Goal: Navigation & Orientation: Find specific page/section

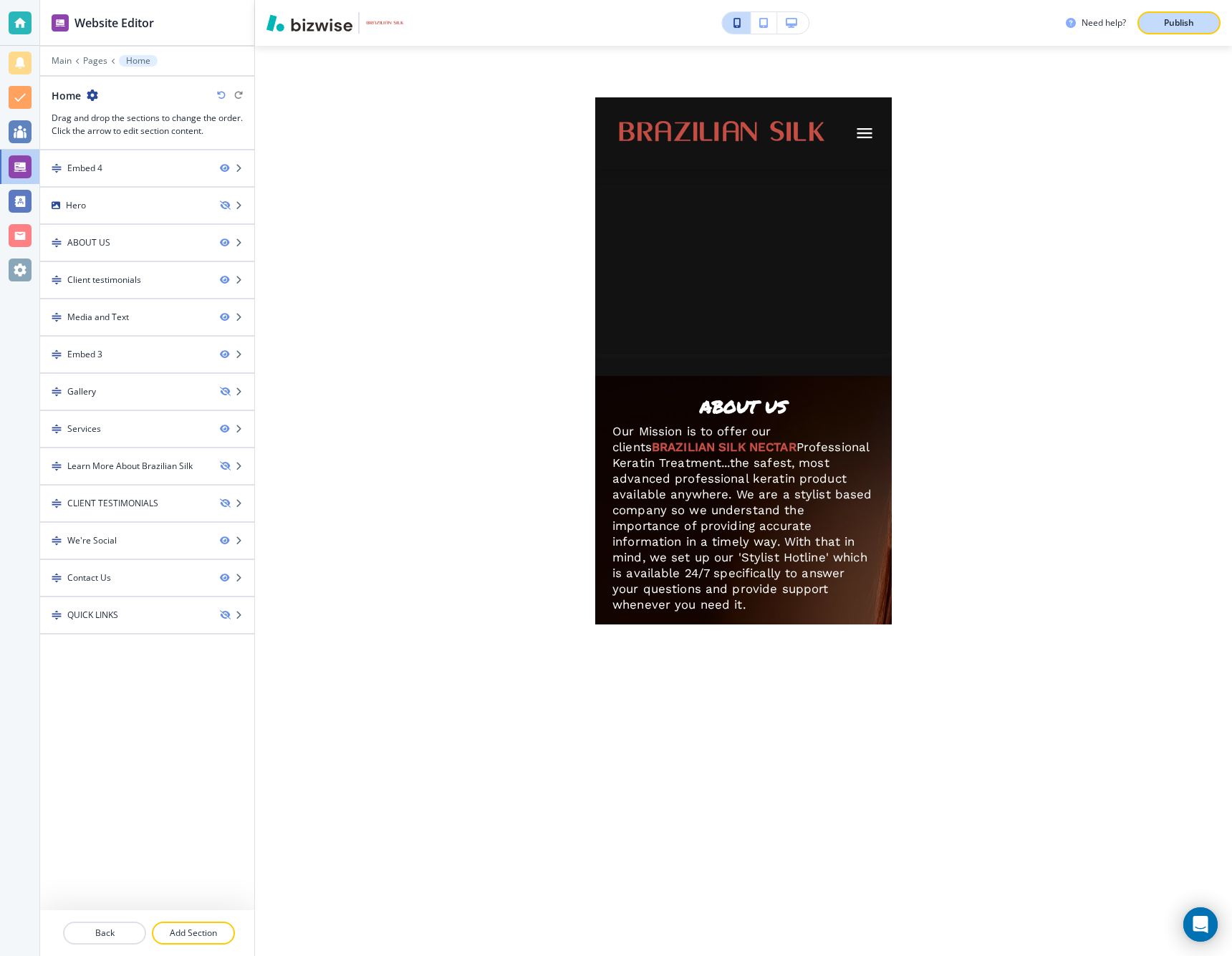
click at [1175, 23] on p "Publish" at bounding box center [1179, 23] width 30 height 13
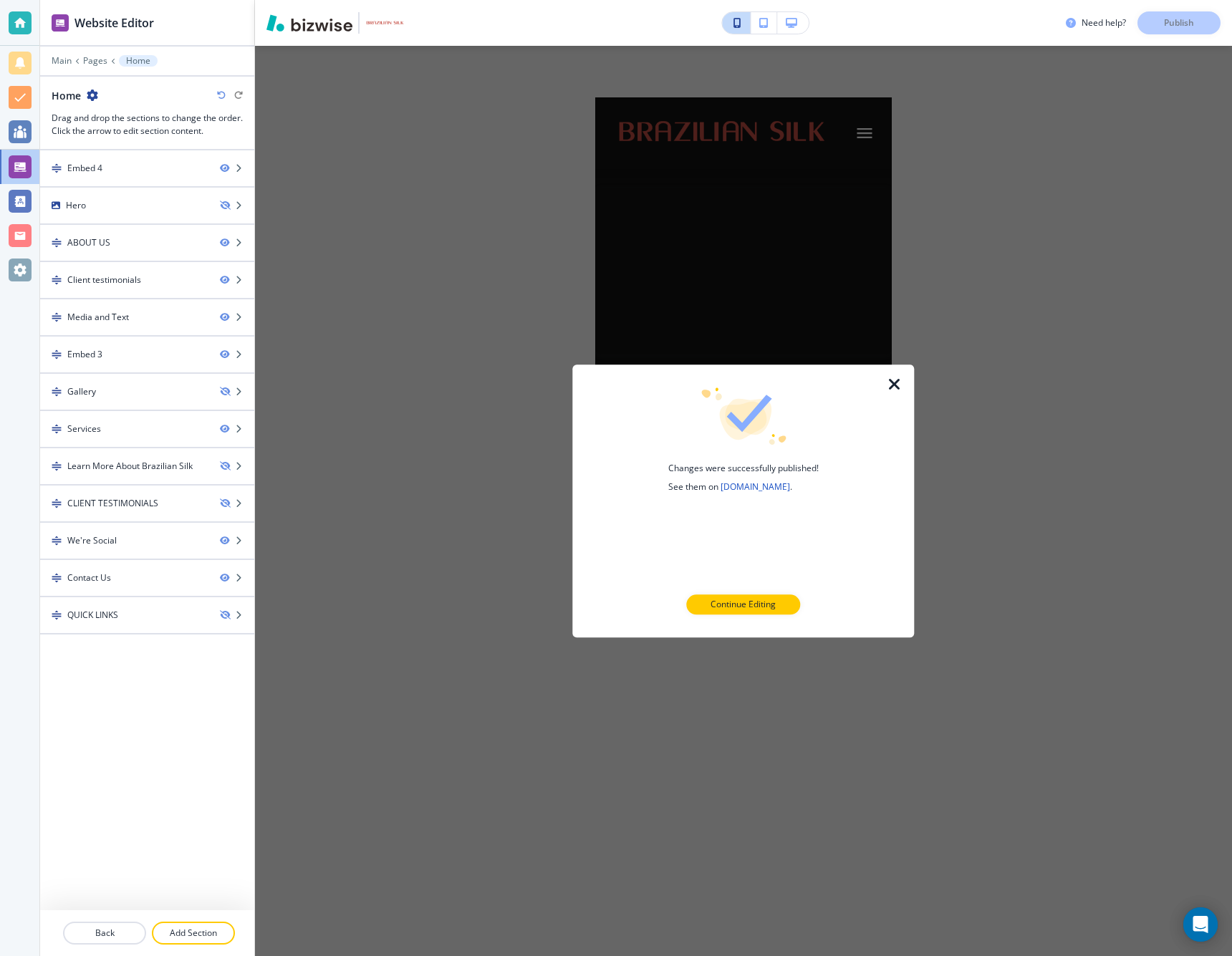
click at [893, 383] on icon "button" at bounding box center [895, 384] width 17 height 17
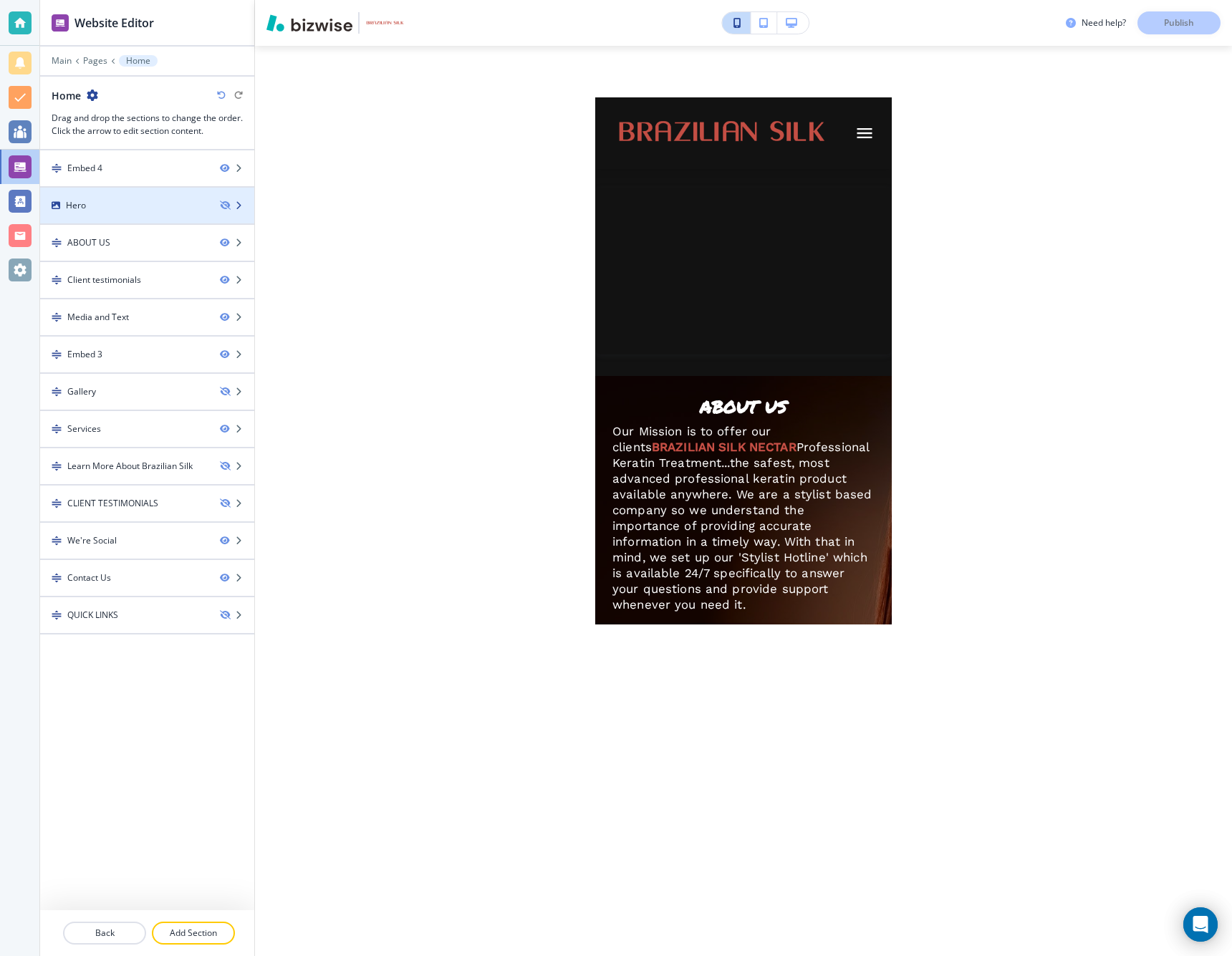
click at [156, 201] on div "Hero" at bounding box center [125, 205] width 169 height 13
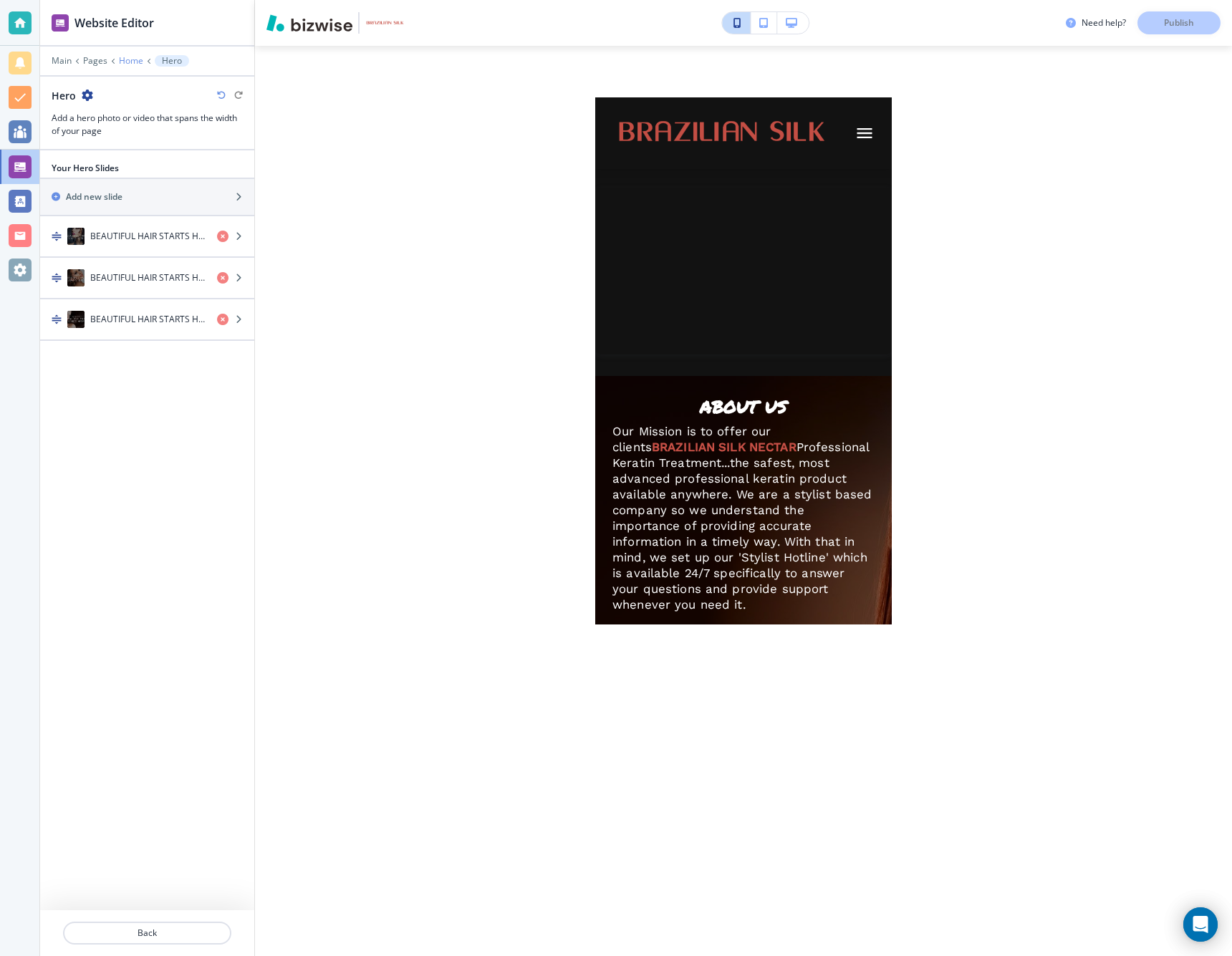
scroll to position [0, 1]
click at [133, 60] on p "Home" at bounding box center [131, 60] width 25 height 10
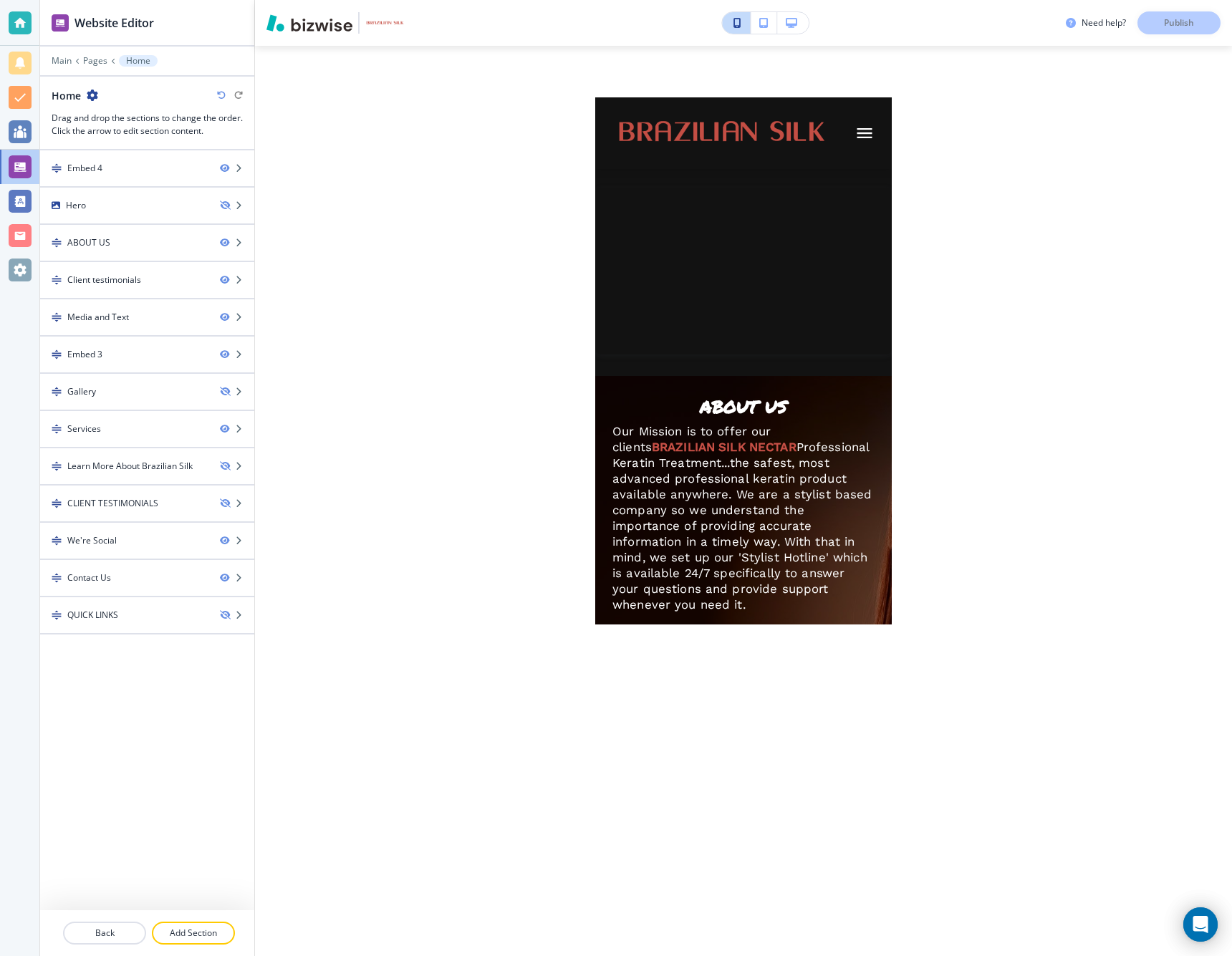
scroll to position [0, 0]
click at [226, 206] on icon "button" at bounding box center [224, 205] width 8 height 8
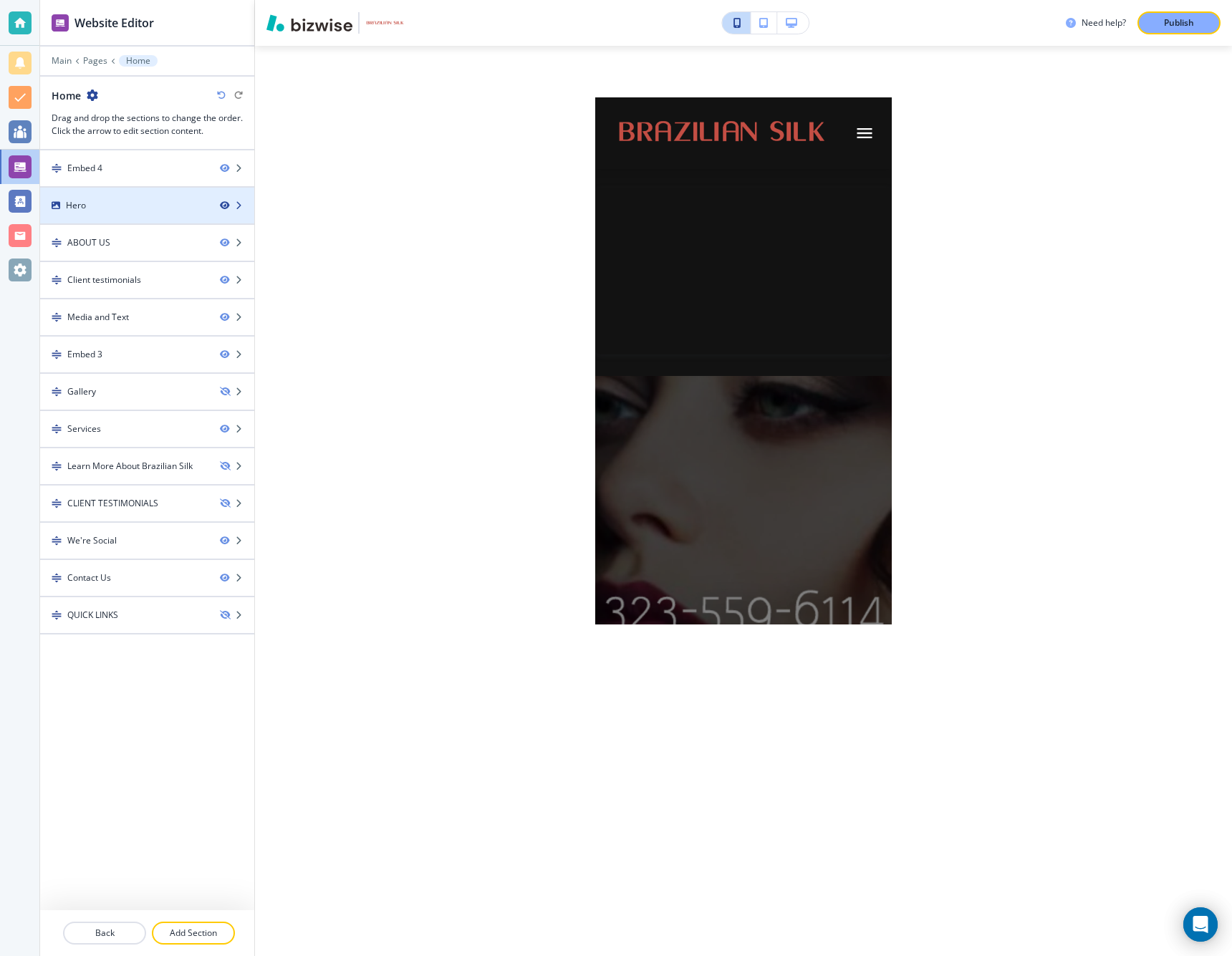
click at [226, 205] on icon "button" at bounding box center [224, 205] width 8 height 8
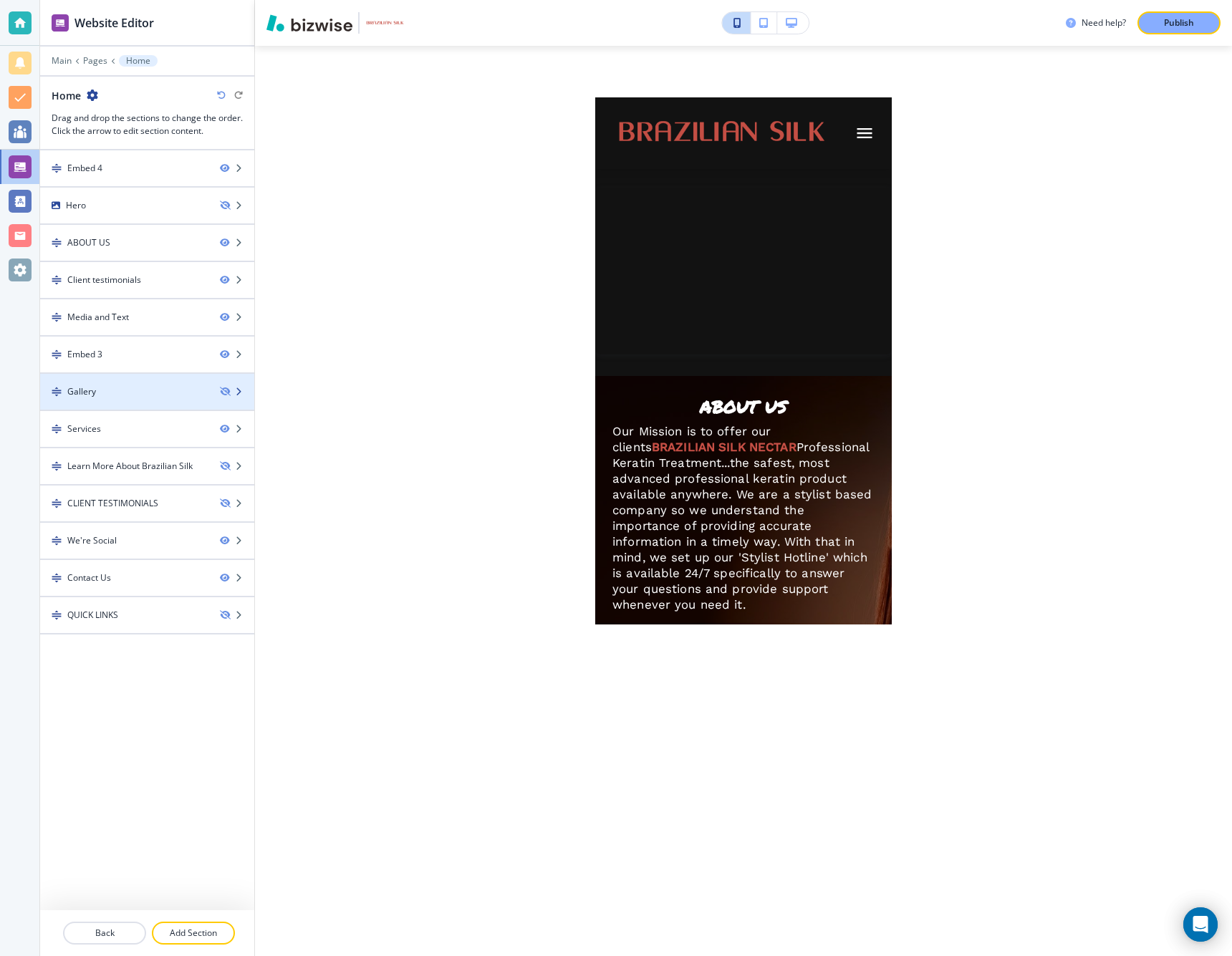
scroll to position [0, 1]
click at [126, 389] on div "Gallery" at bounding box center [125, 392] width 169 height 13
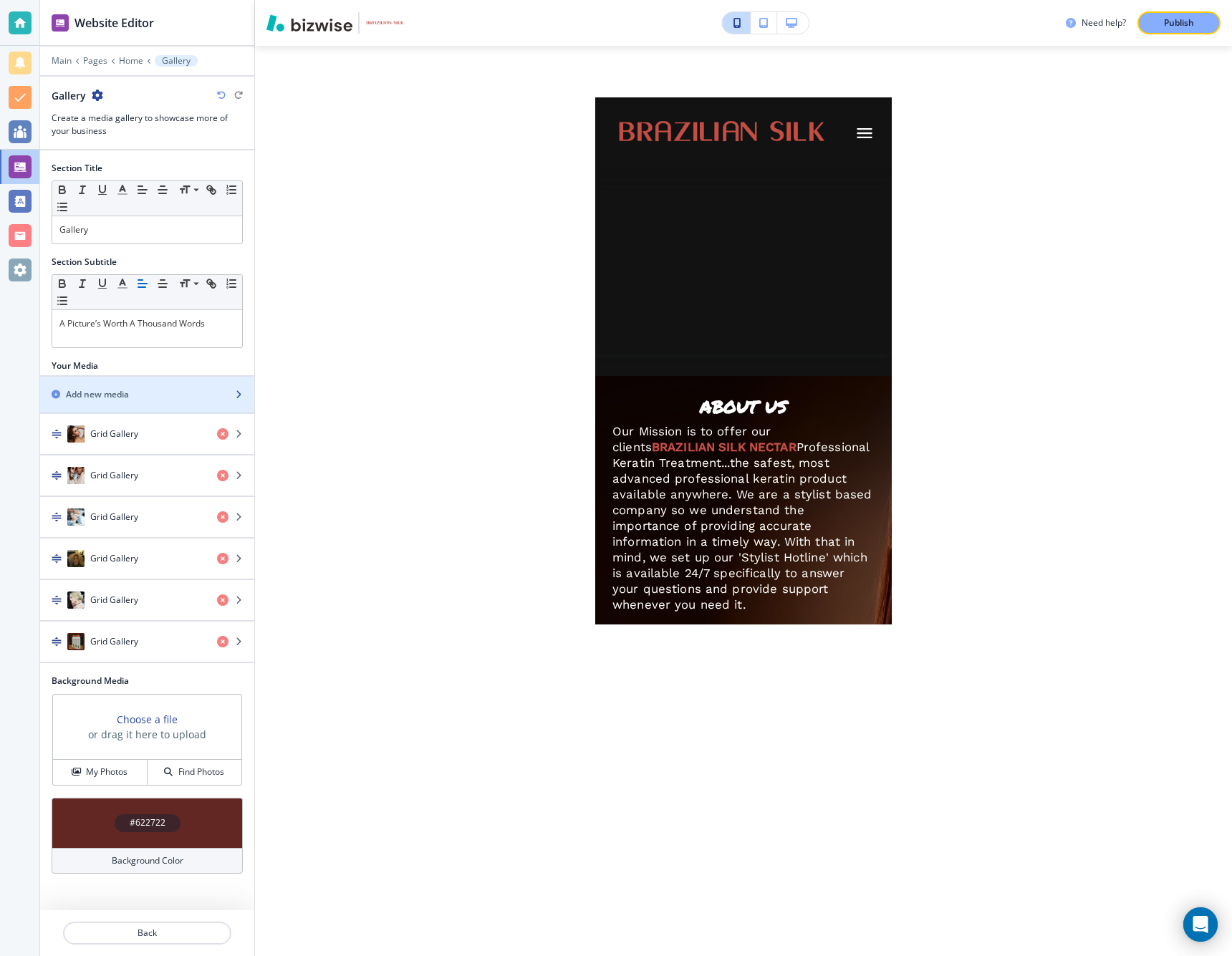
scroll to position [0, 0]
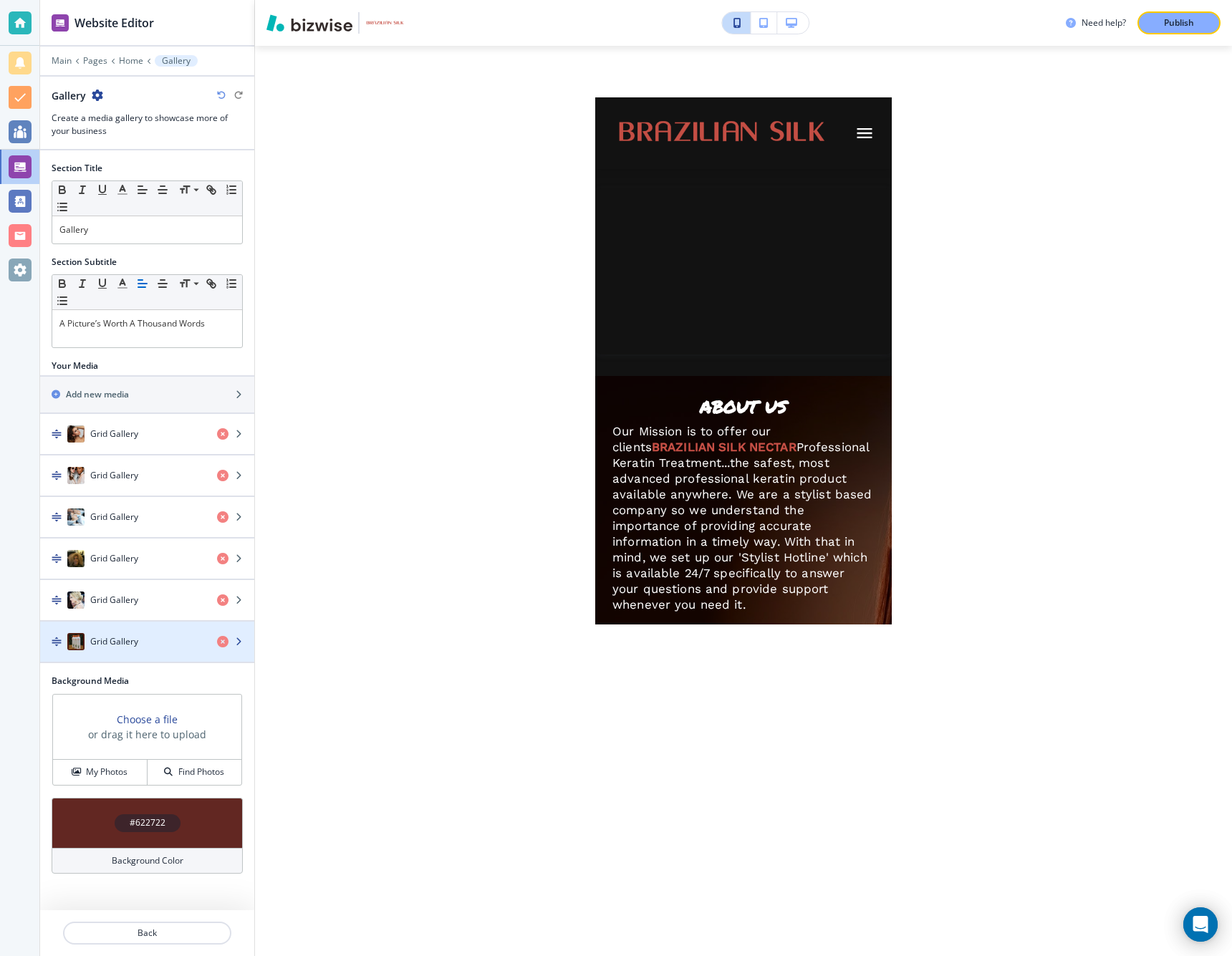
click at [238, 641] on icon "button" at bounding box center [238, 642] width 8 height 8
click at [239, 640] on icon "button" at bounding box center [238, 642] width 8 height 8
click at [124, 643] on h4 "Grid Gallery" at bounding box center [114, 642] width 48 height 13
click at [128, 61] on p "Home" at bounding box center [131, 60] width 25 height 10
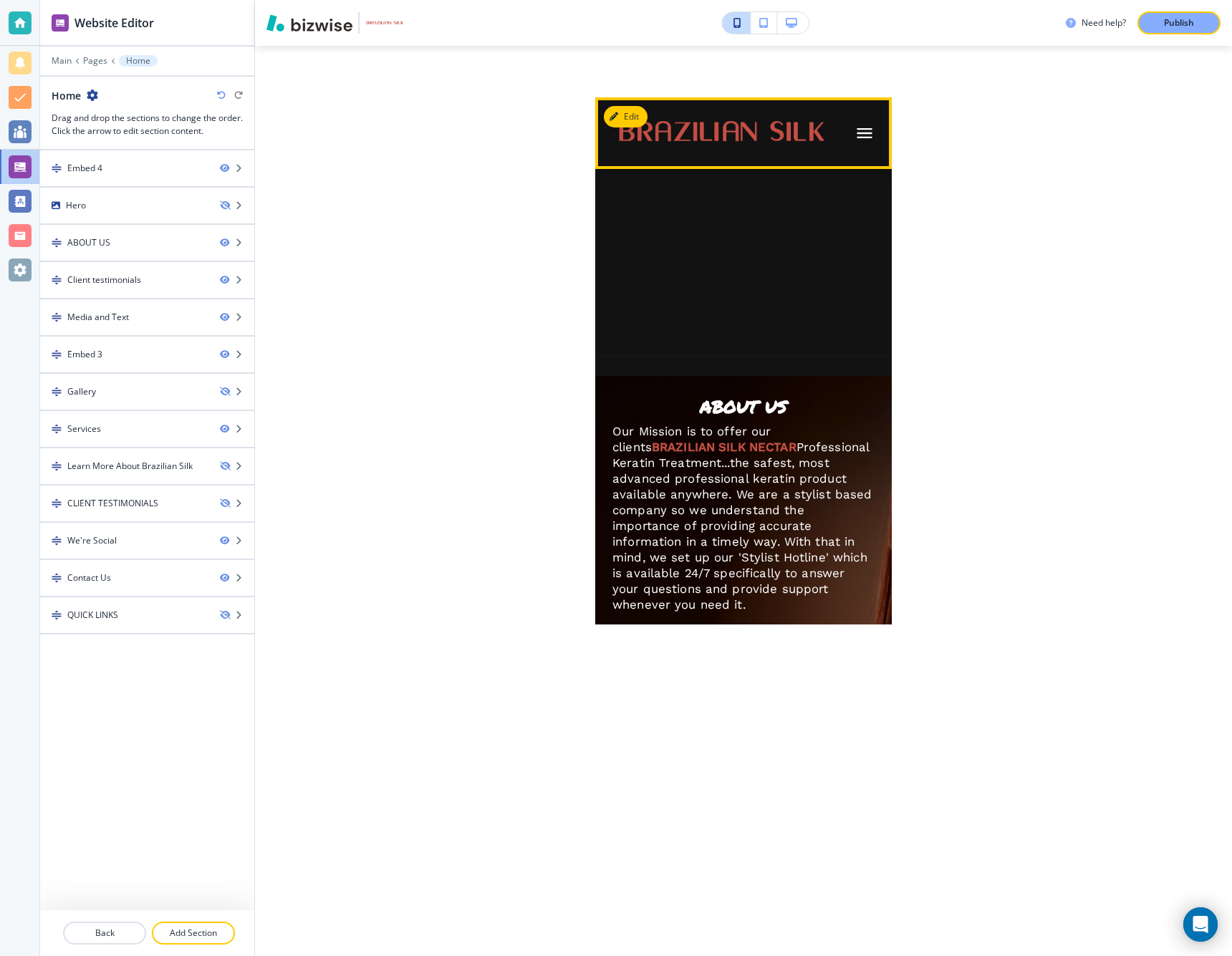
click at [861, 135] on icon "button" at bounding box center [864, 133] width 20 height 20
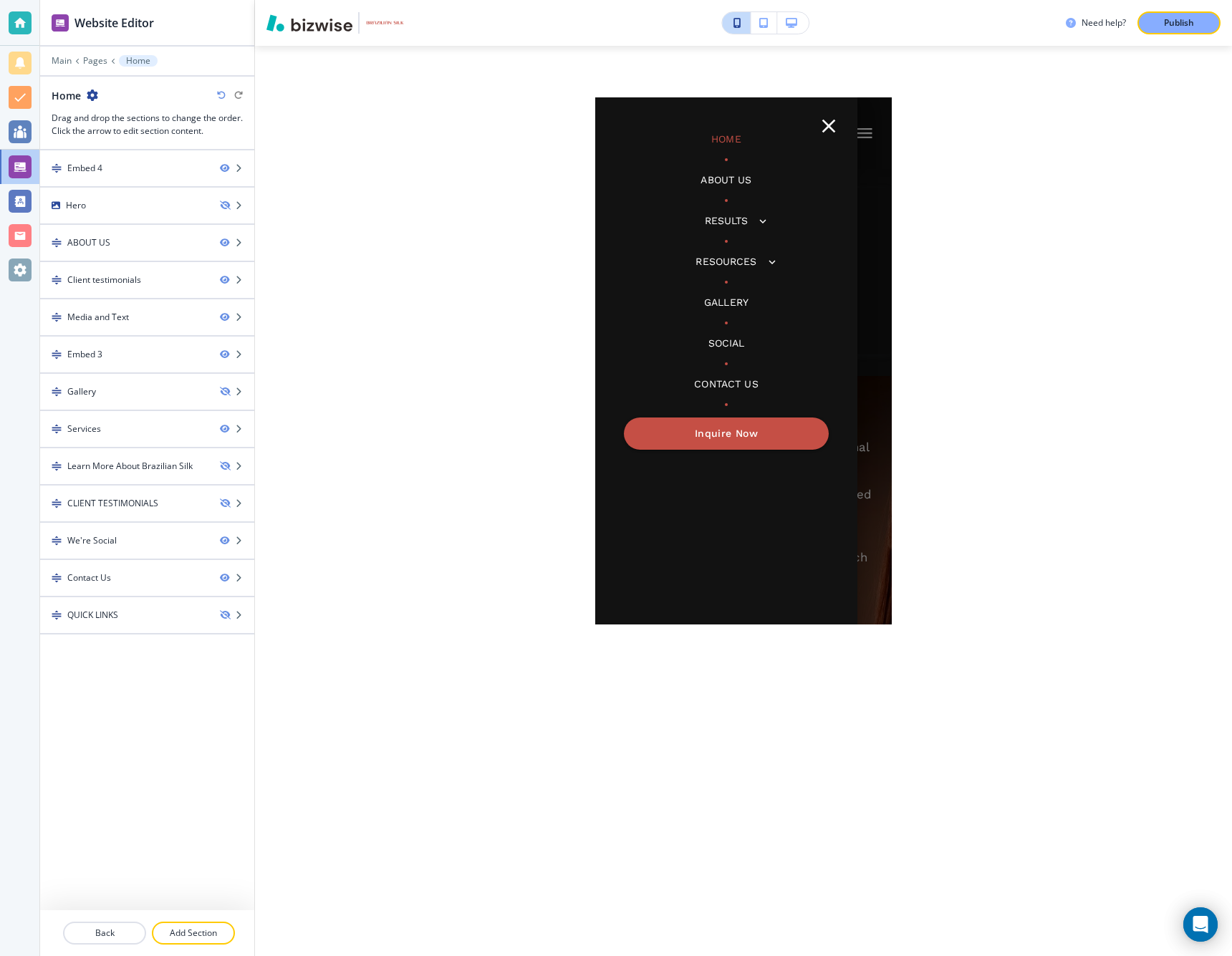
click at [737, 297] on p "Gallery" at bounding box center [726, 302] width 44 height 15
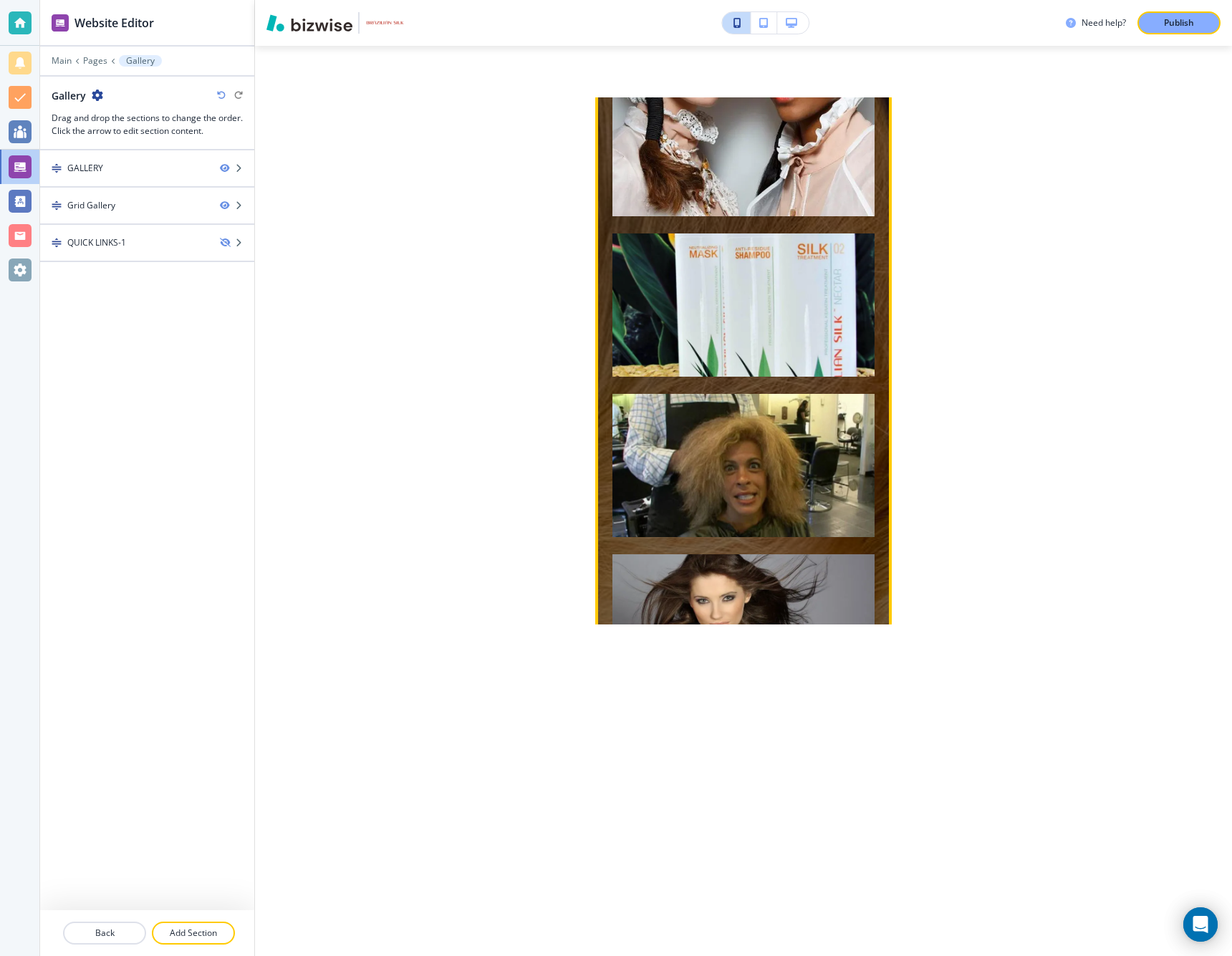
click at [698, 289] on img "button" at bounding box center [743, 305] width 262 height 143
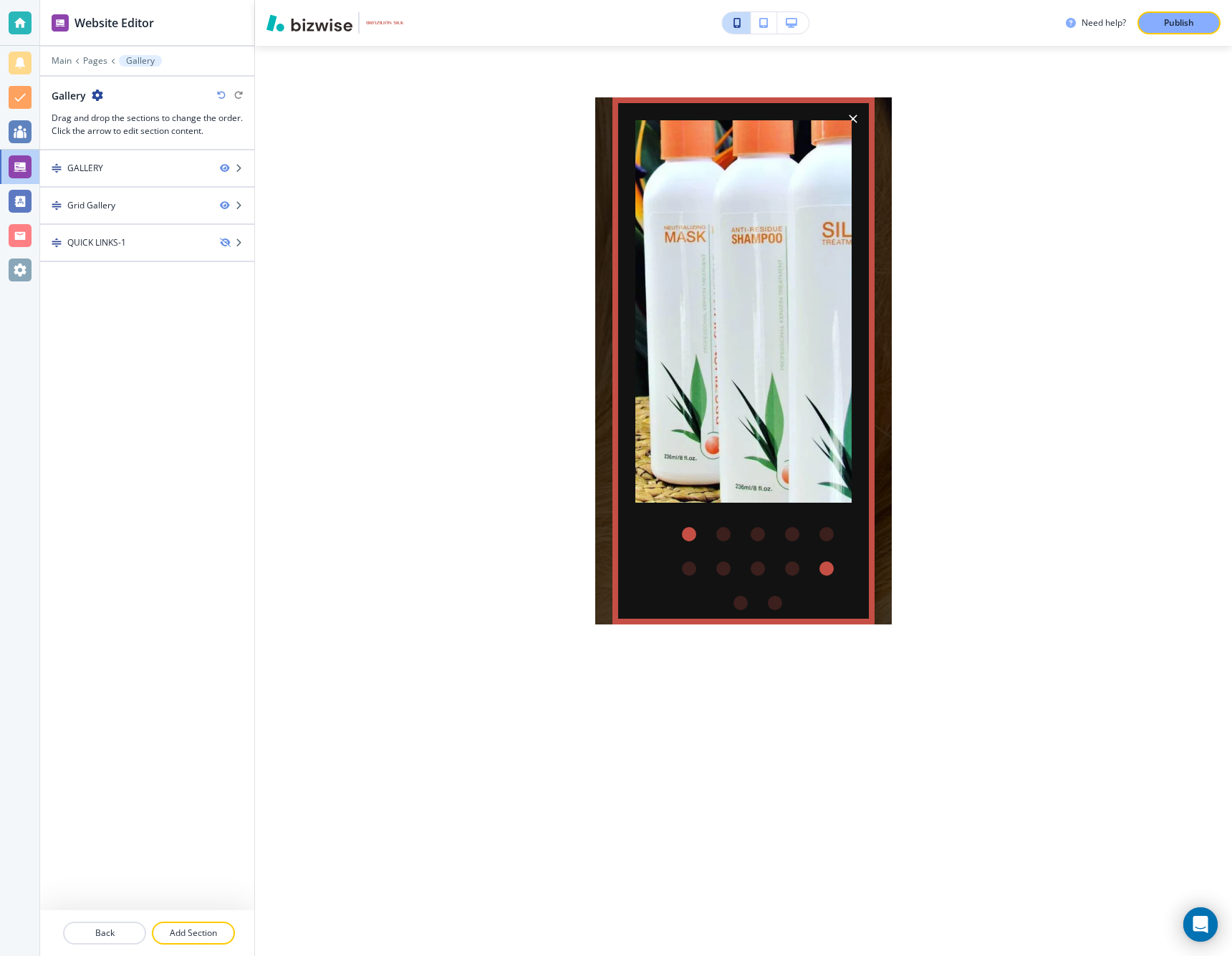
click at [687, 534] on div "Go to slide 1" at bounding box center [689, 534] width 15 height 15
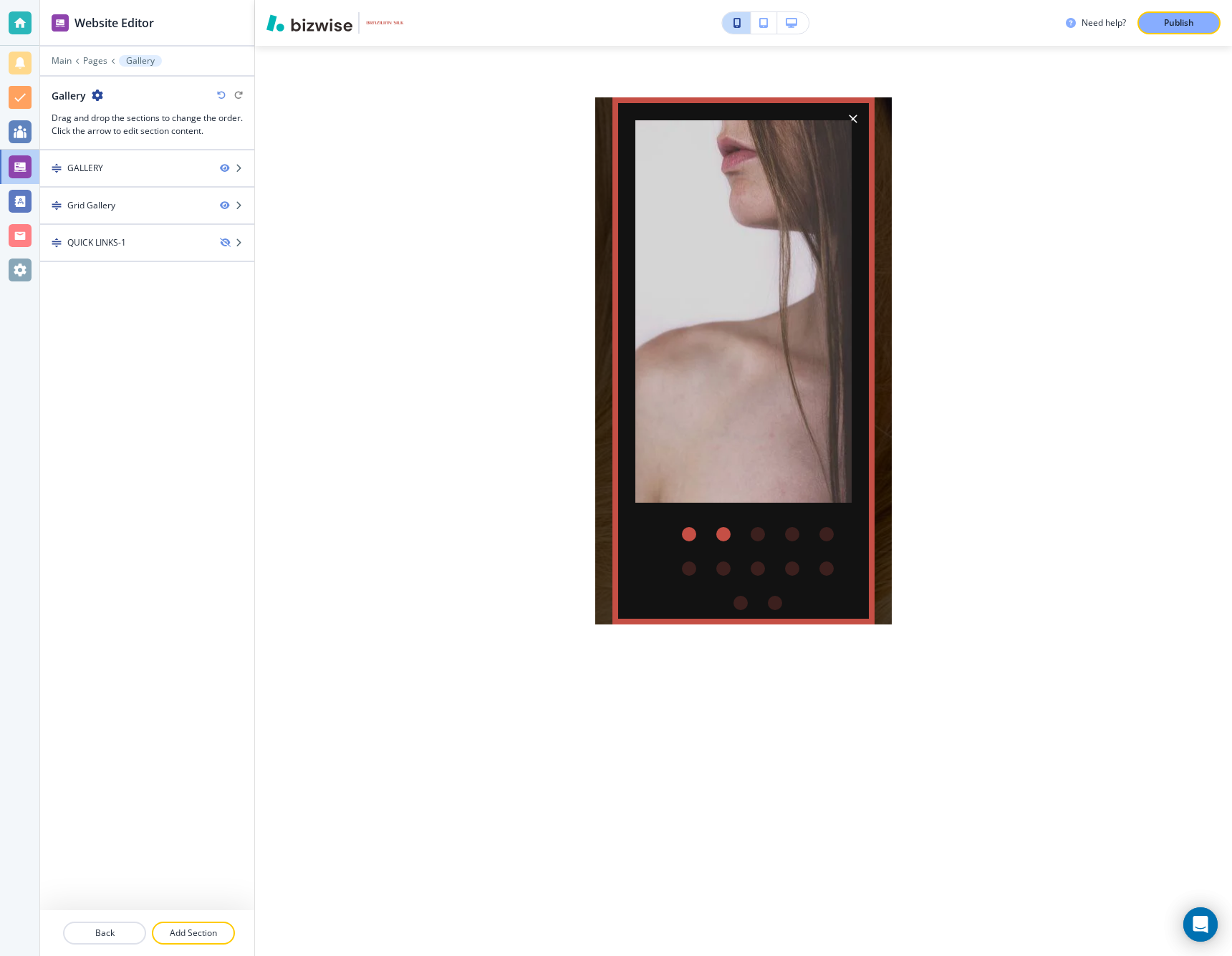
click at [724, 536] on div "Go to slide 2" at bounding box center [724, 534] width 15 height 15
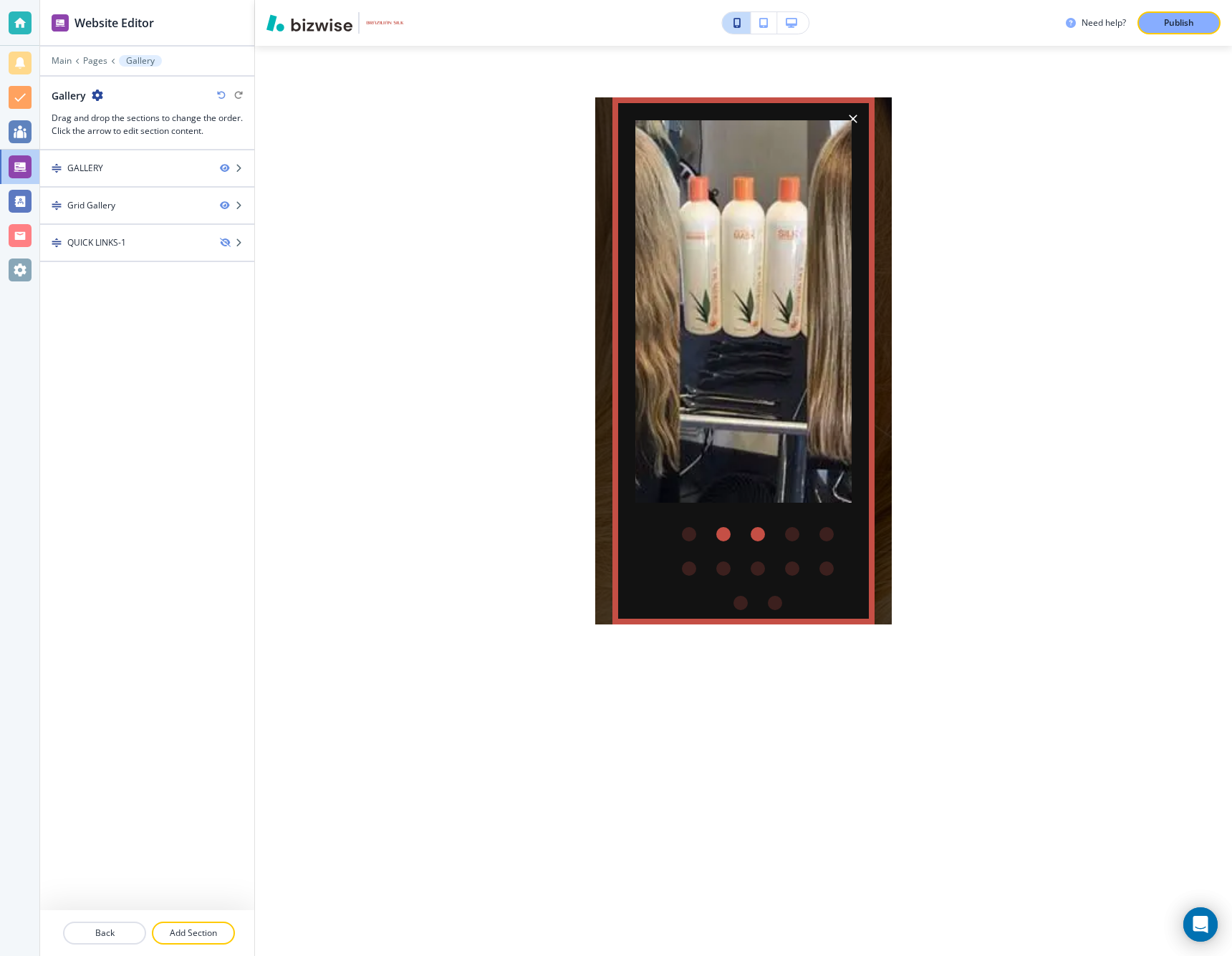
click at [757, 538] on div "Go to slide 3" at bounding box center [758, 534] width 15 height 15
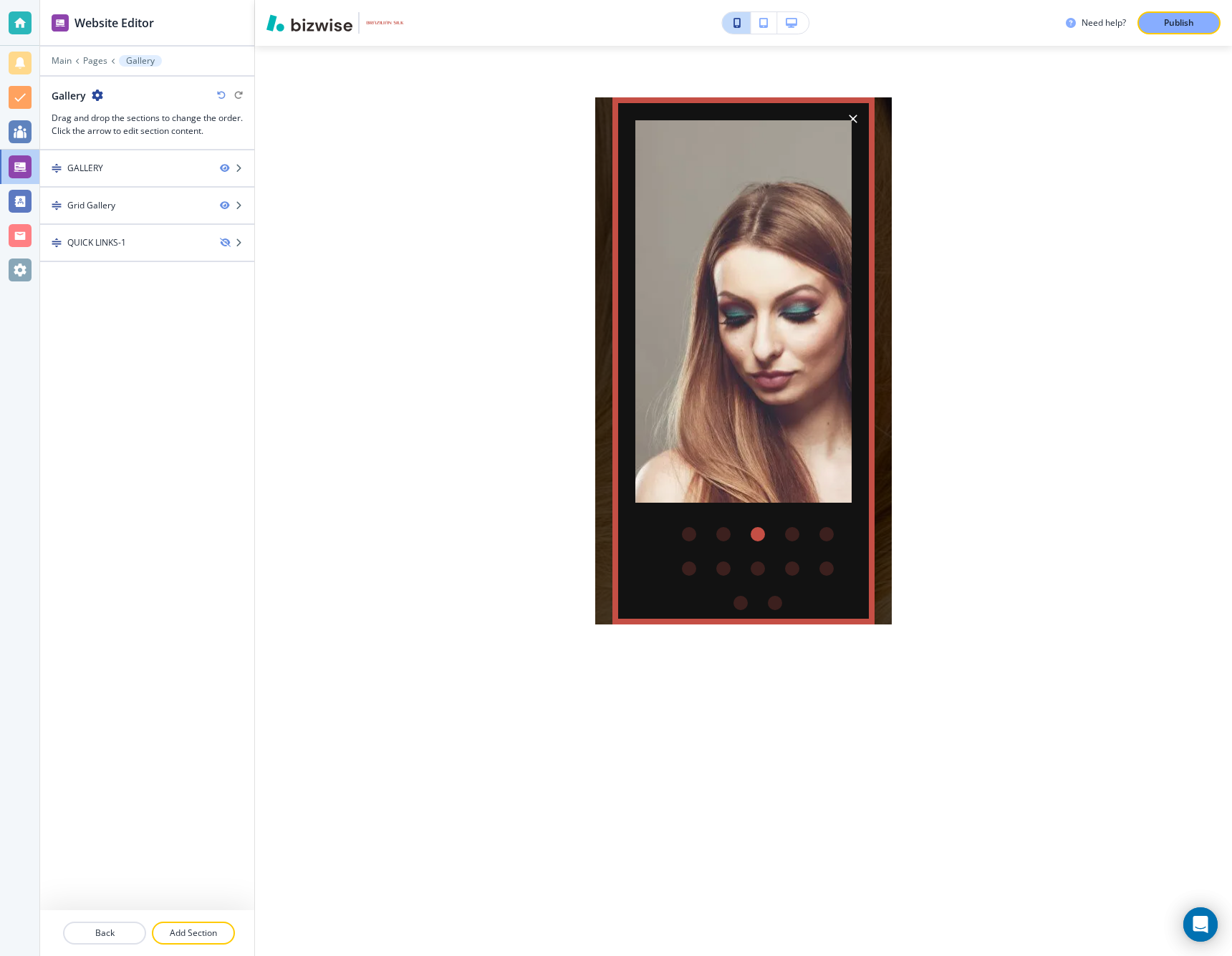
drag, startPoint x: 760, startPoint y: 535, endPoint x: 779, endPoint y: 536, distance: 19.0
click at [765, 536] on div "Go to slide 3" at bounding box center [758, 534] width 35 height 35
click at [789, 536] on div "Go to slide 4" at bounding box center [793, 534] width 15 height 15
click at [822, 536] on div "Go to slide 5" at bounding box center [827, 534] width 15 height 15
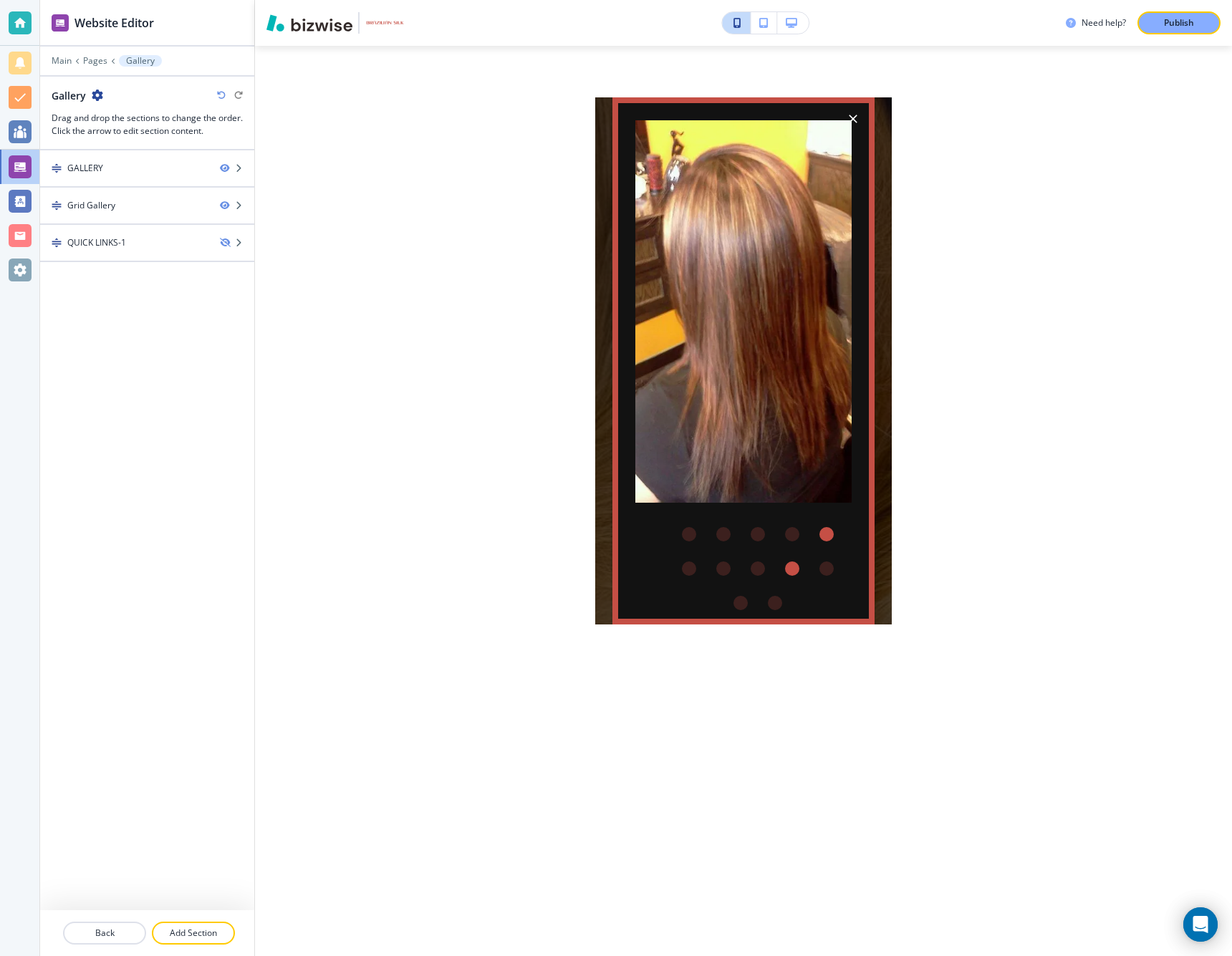
click at [796, 569] on div "Go to slide 9" at bounding box center [793, 569] width 15 height 15
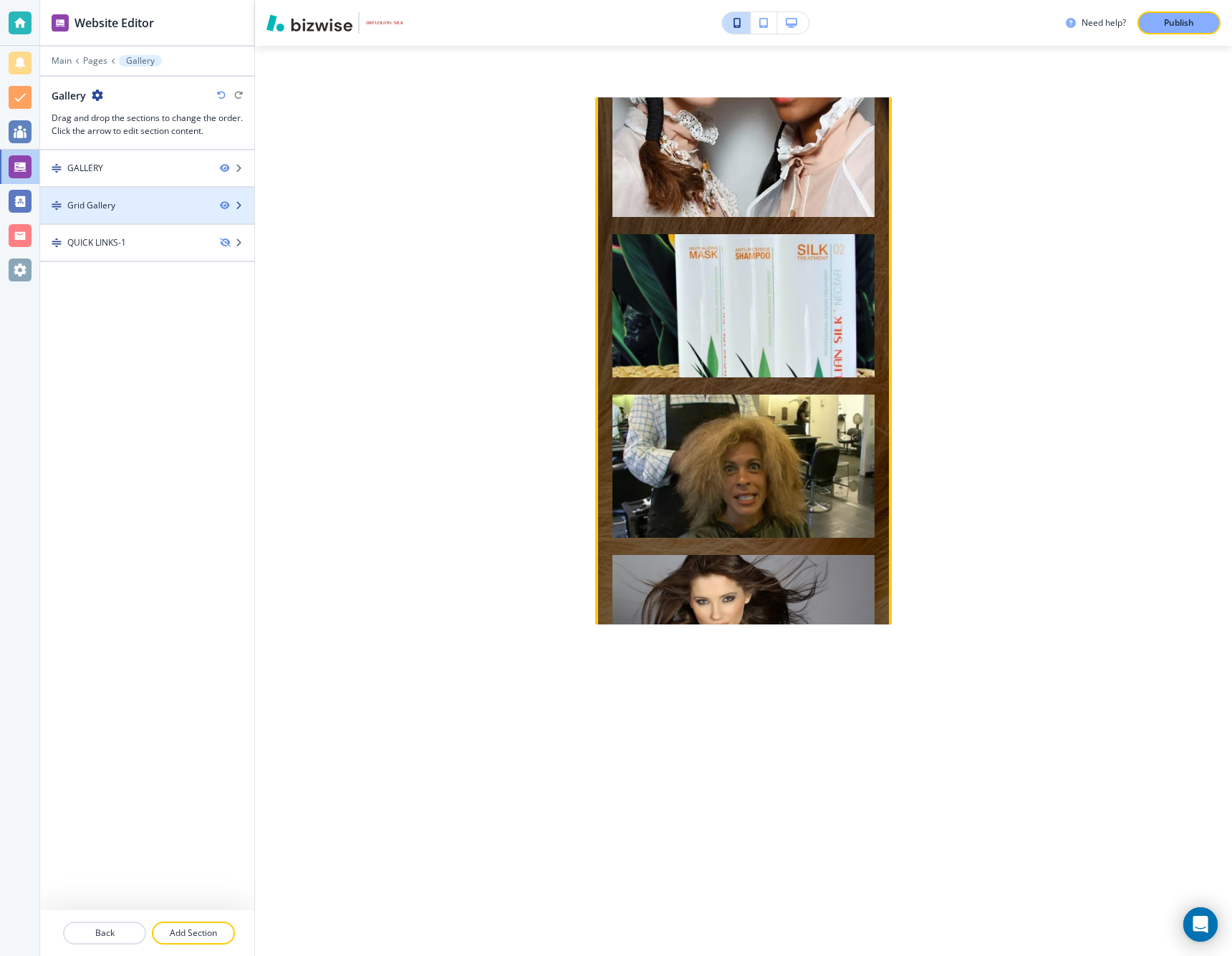
click at [239, 205] on icon "button" at bounding box center [238, 205] width 8 height 8
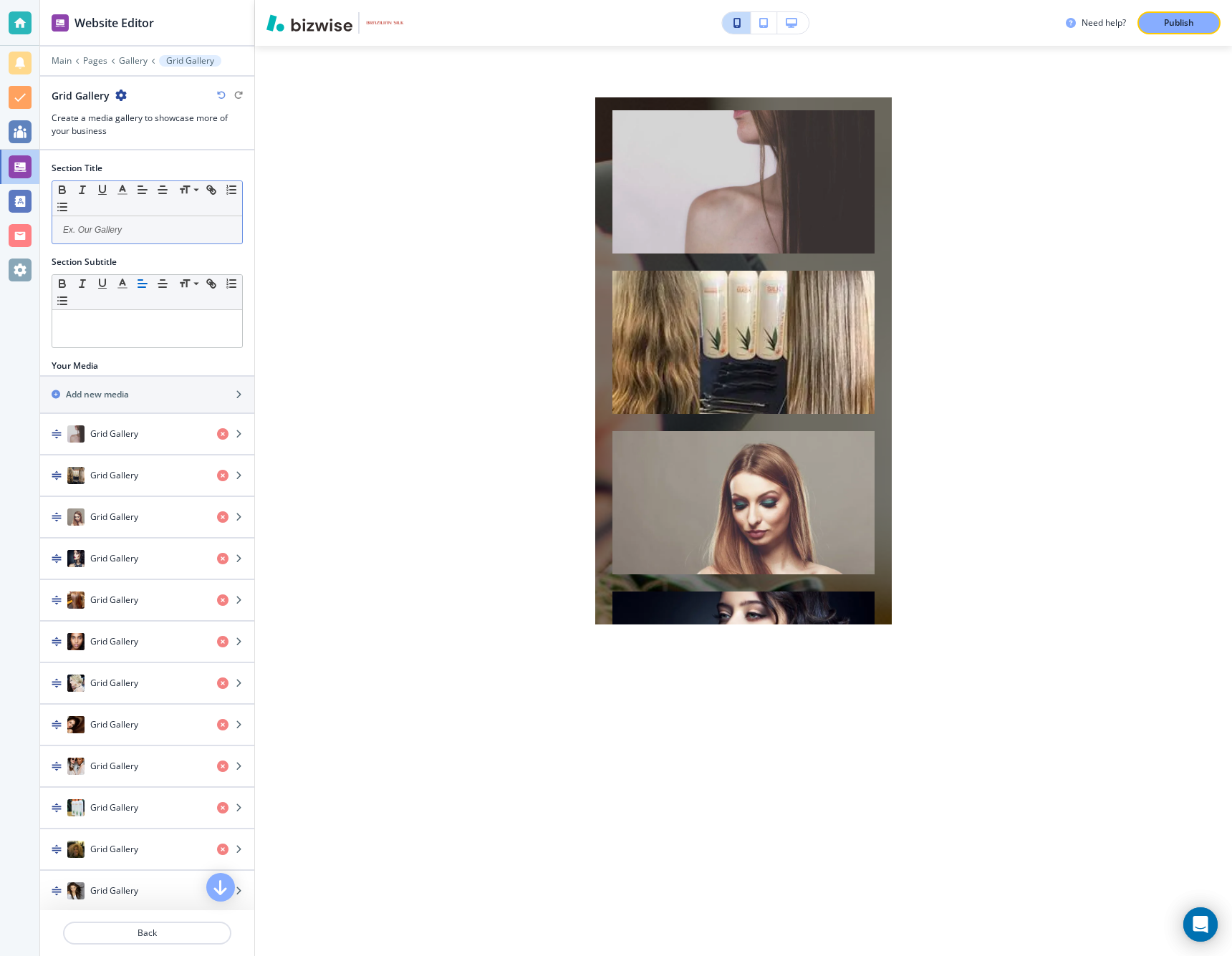
scroll to position [224, 0]
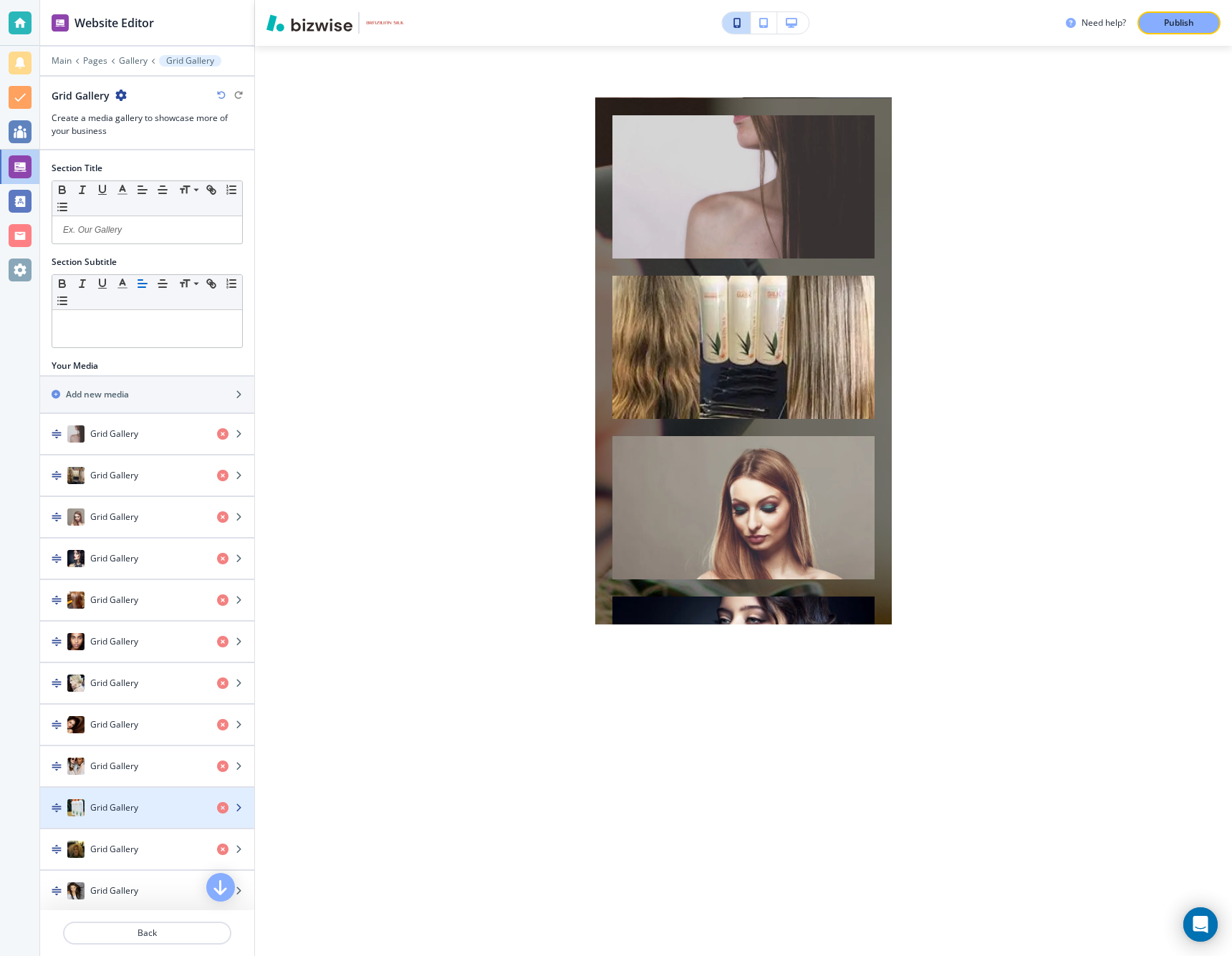
click at [237, 808] on icon "button" at bounding box center [238, 808] width 8 height 8
click at [105, 802] on h4 "Grid Gallery" at bounding box center [114, 808] width 48 height 13
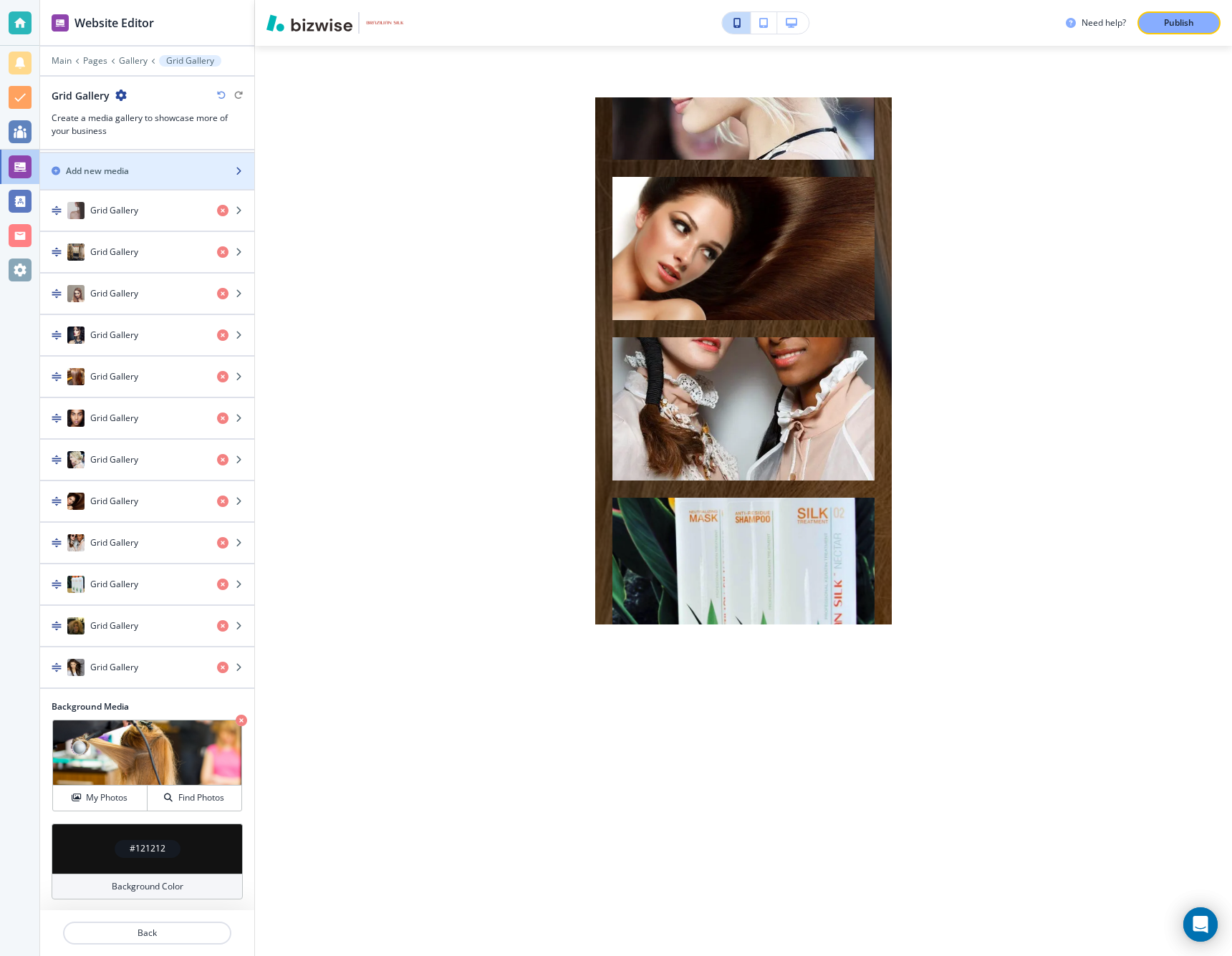
scroll to position [0, 2]
click at [235, 171] on icon "button" at bounding box center [238, 170] width 8 height 8
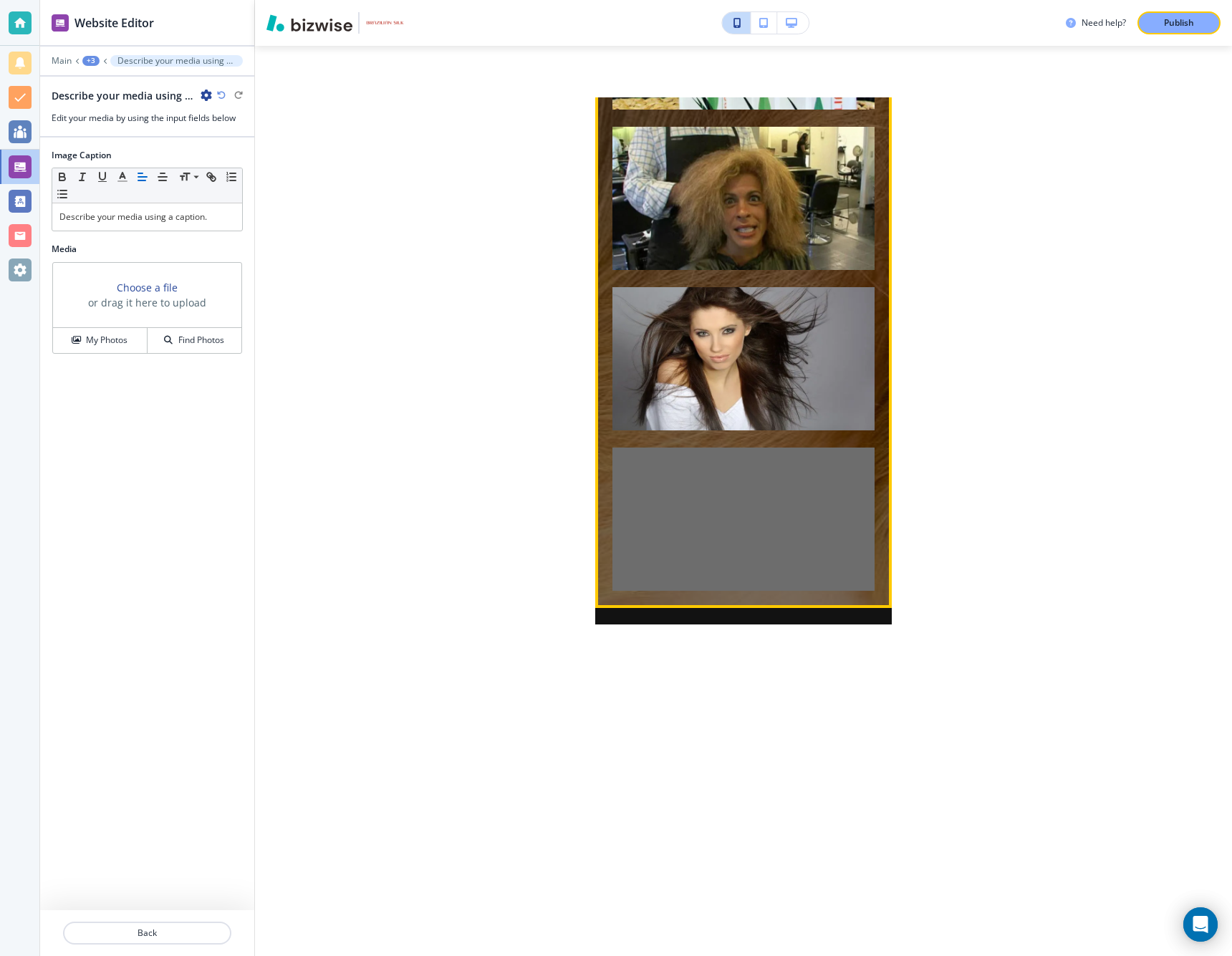
scroll to position [1815, 0]
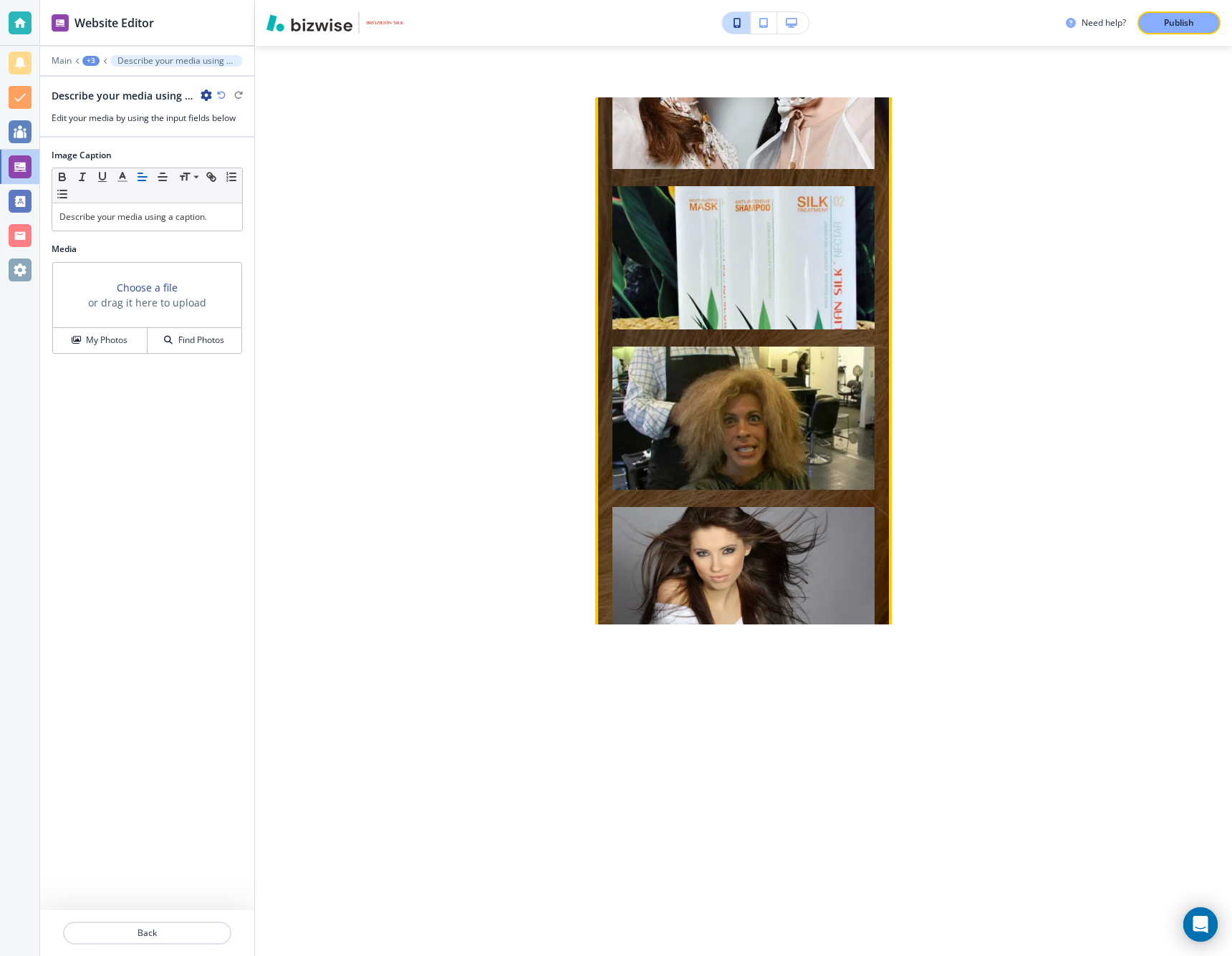
click at [713, 244] on img "button" at bounding box center [743, 258] width 262 height 143
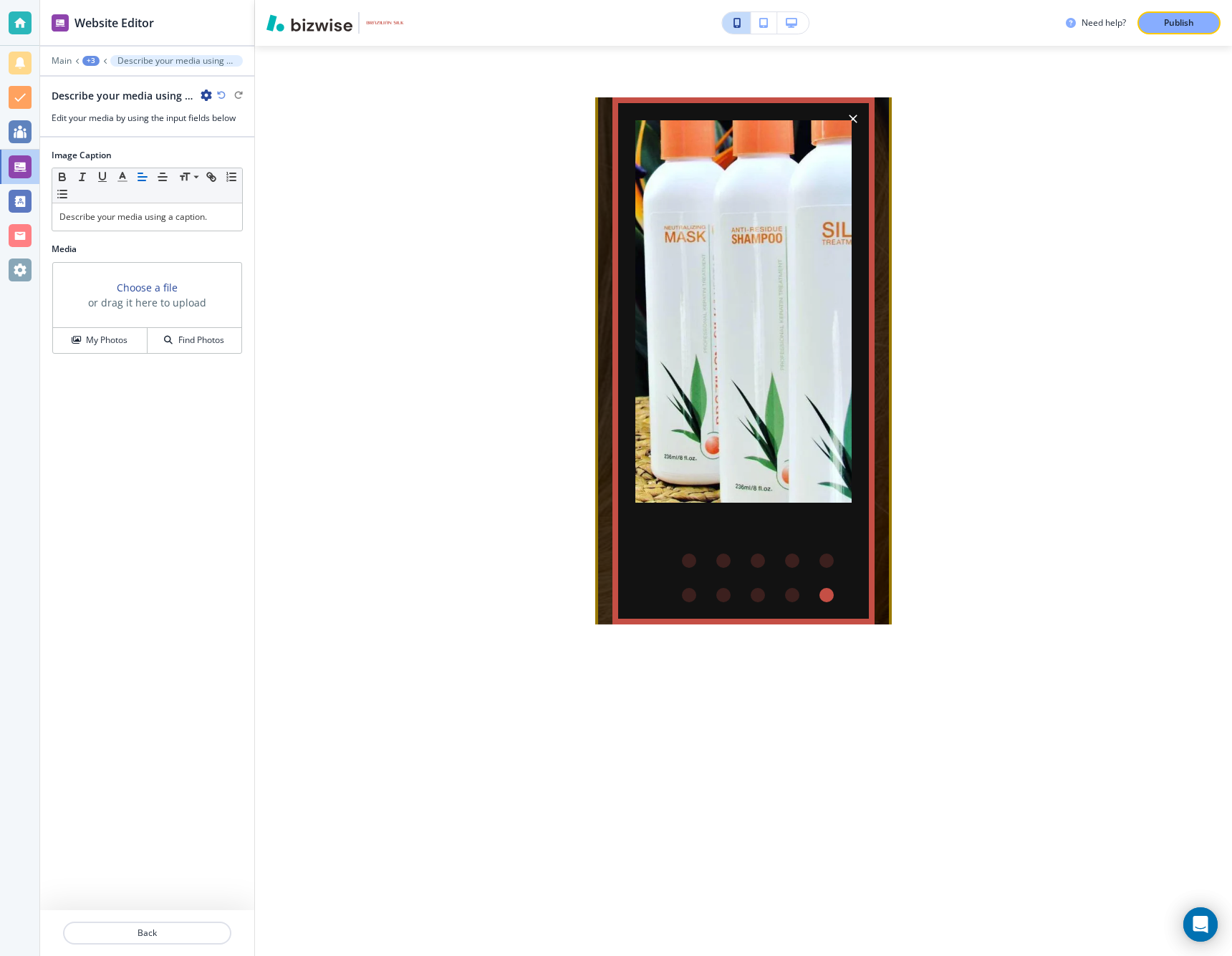
scroll to position [0, 0]
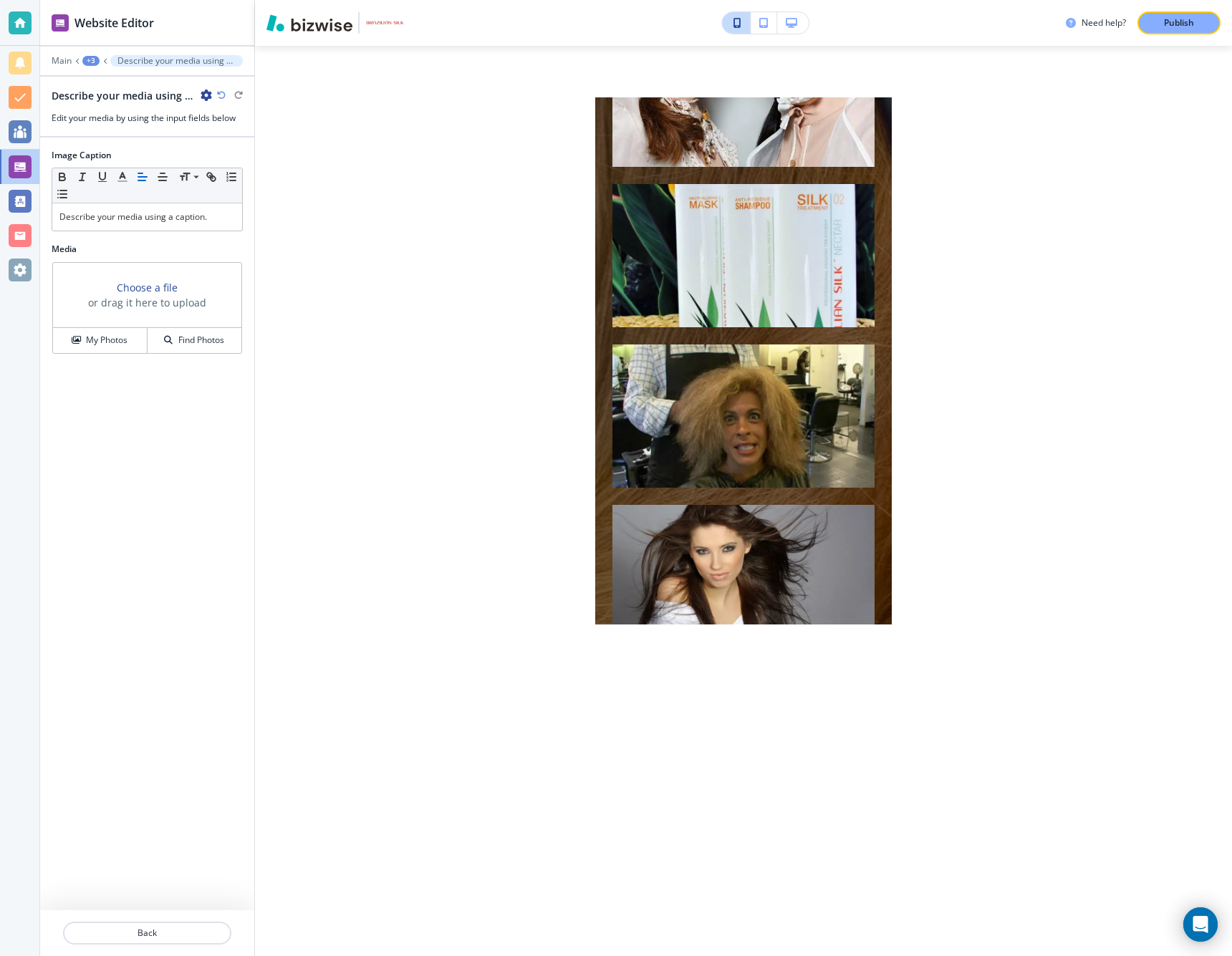
click at [796, 26] on icon "button" at bounding box center [791, 23] width 12 height 10
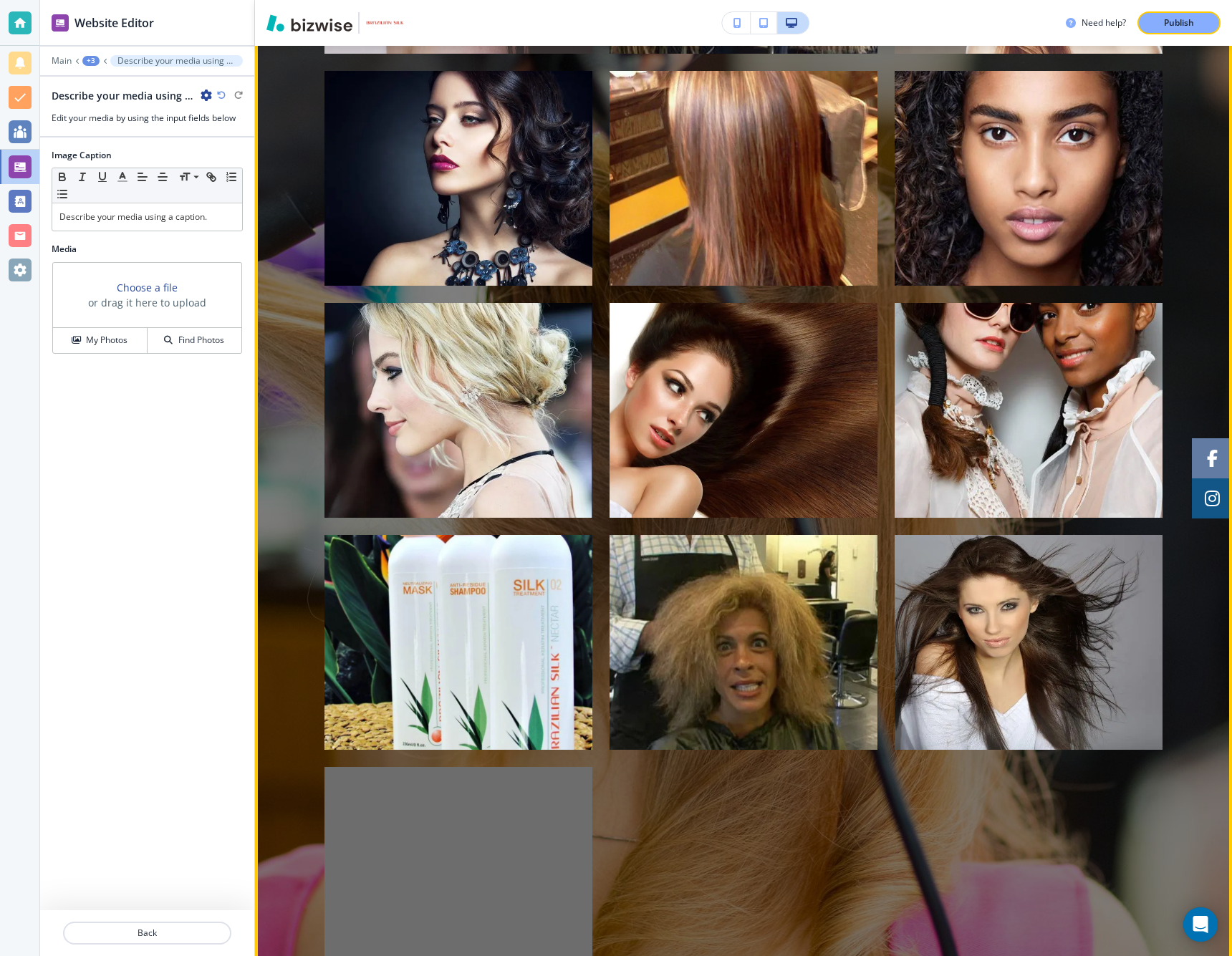
scroll to position [579, 0]
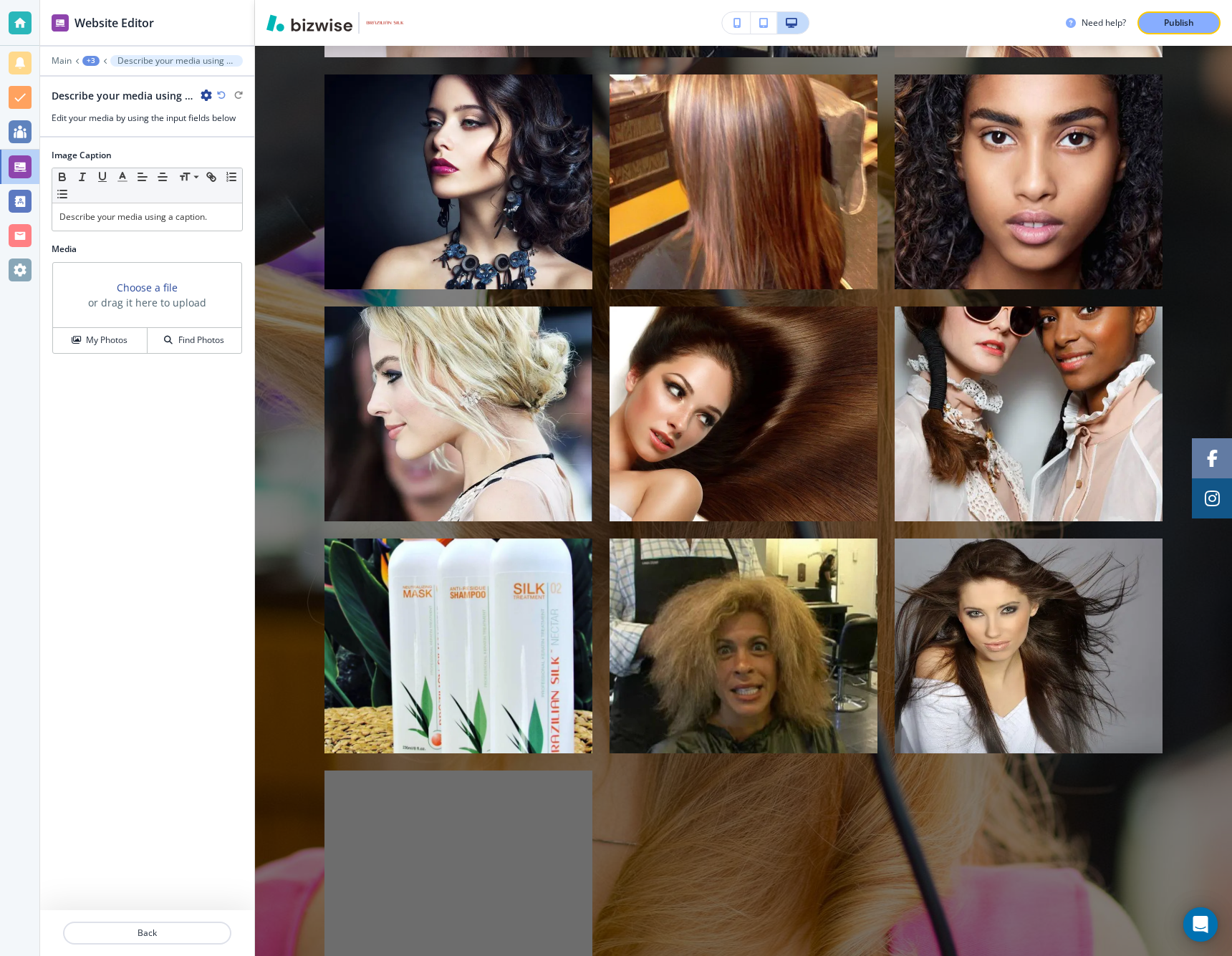
click at [220, 94] on icon "button" at bounding box center [221, 94] width 8 height 8
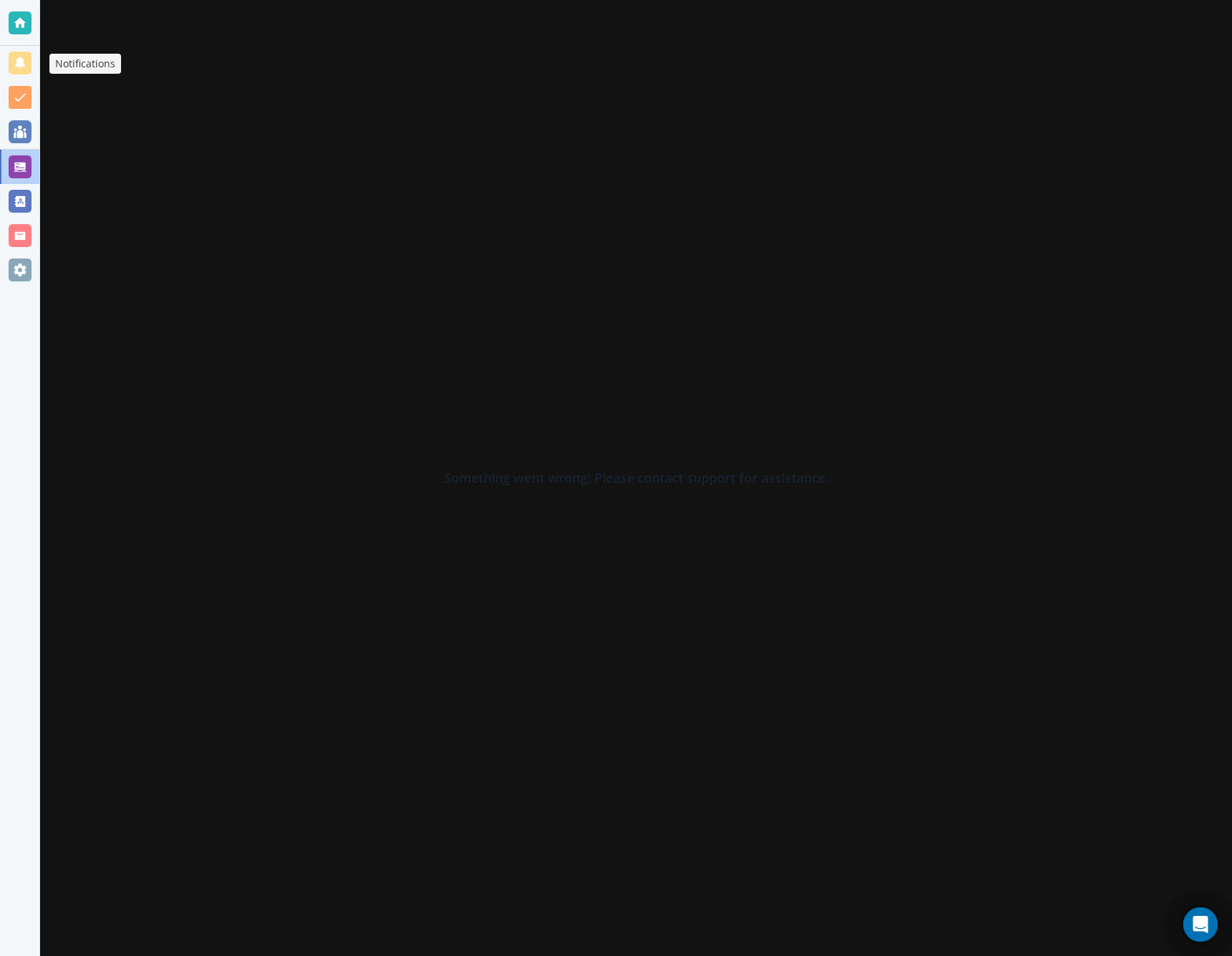
scroll to position [0, 1]
click at [27, 67] on div at bounding box center [19, 62] width 23 height 23
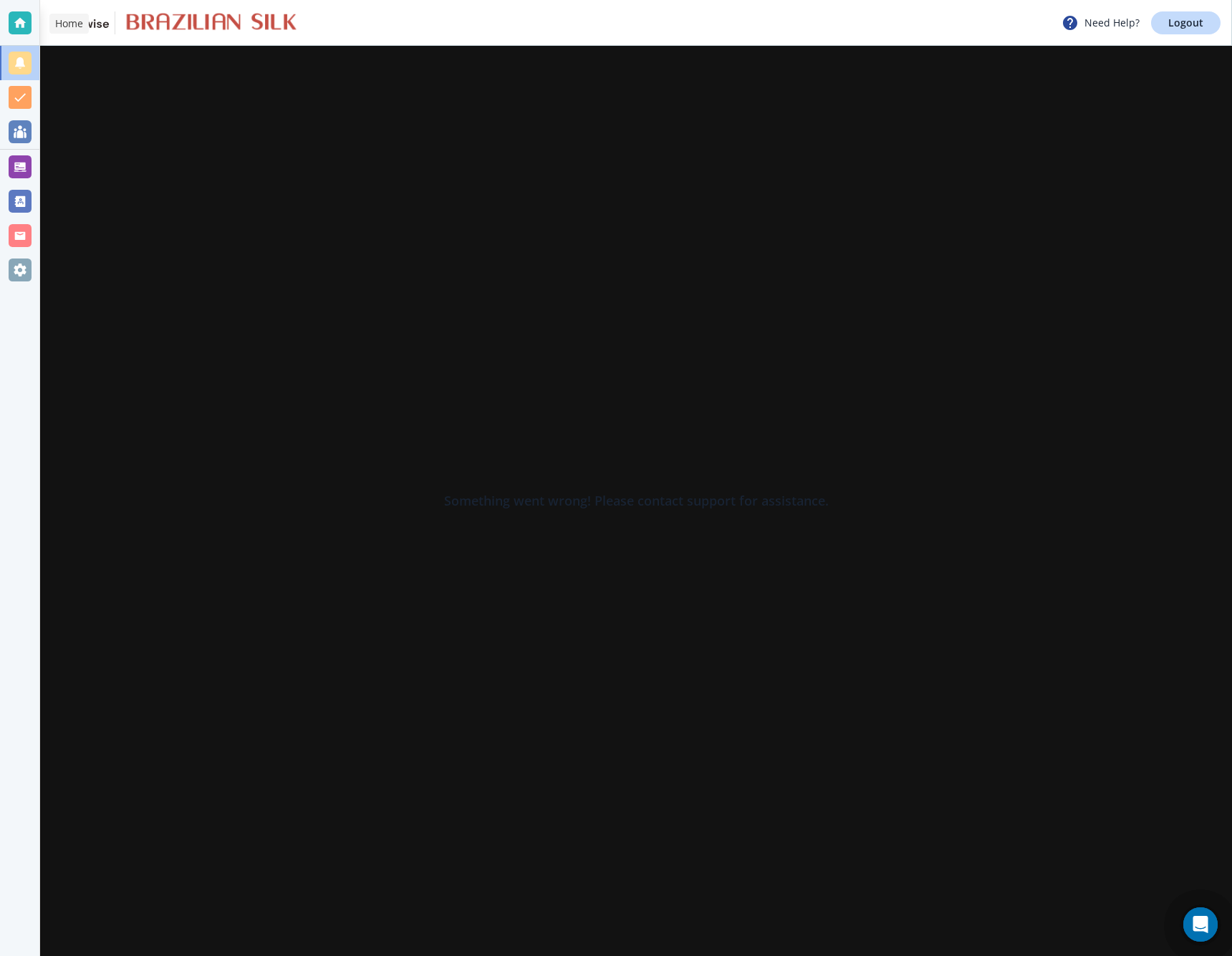
click at [18, 22] on div at bounding box center [19, 23] width 23 height 23
click at [21, 162] on div at bounding box center [19, 167] width 23 height 23
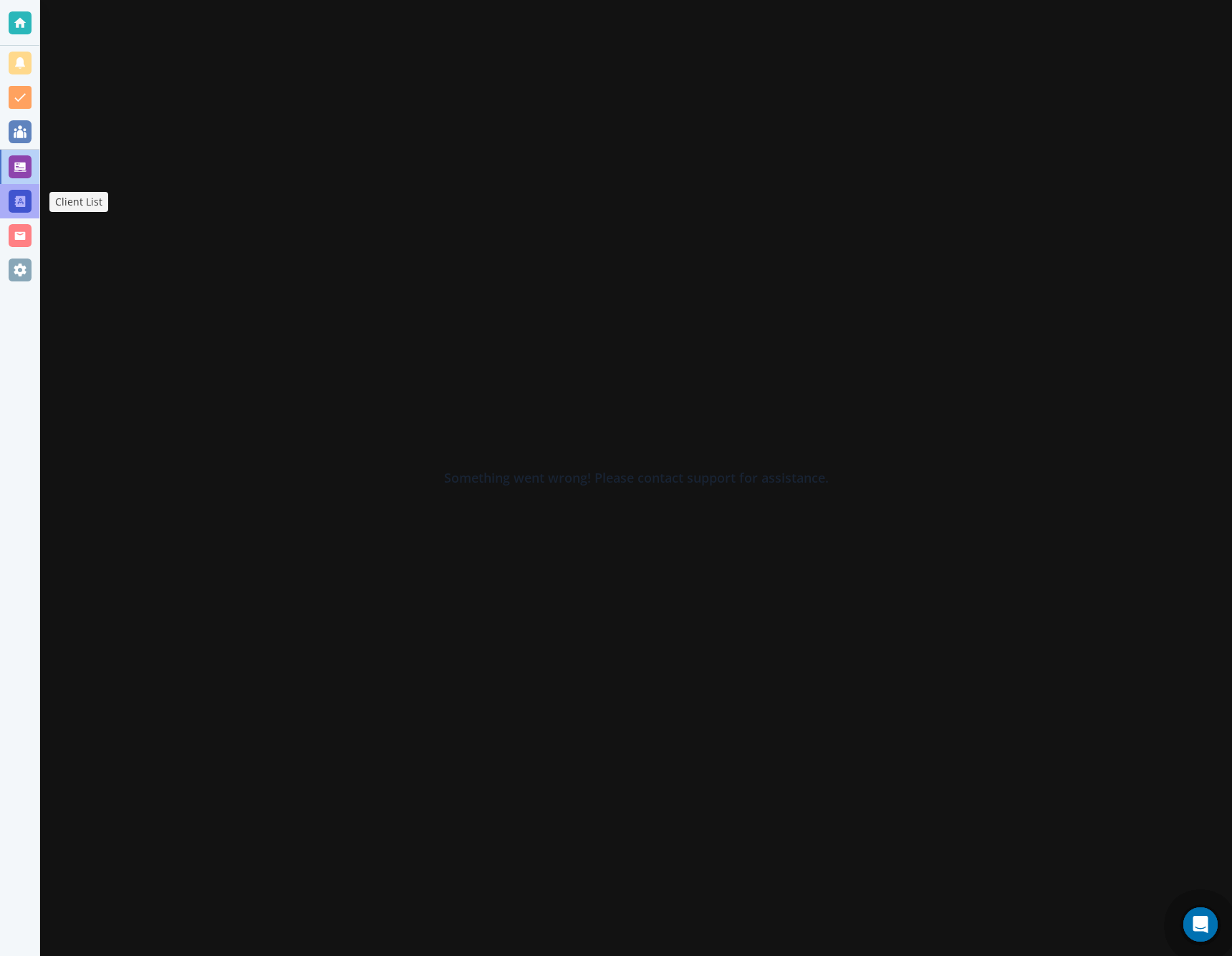
click at [21, 202] on div at bounding box center [19, 201] width 23 height 23
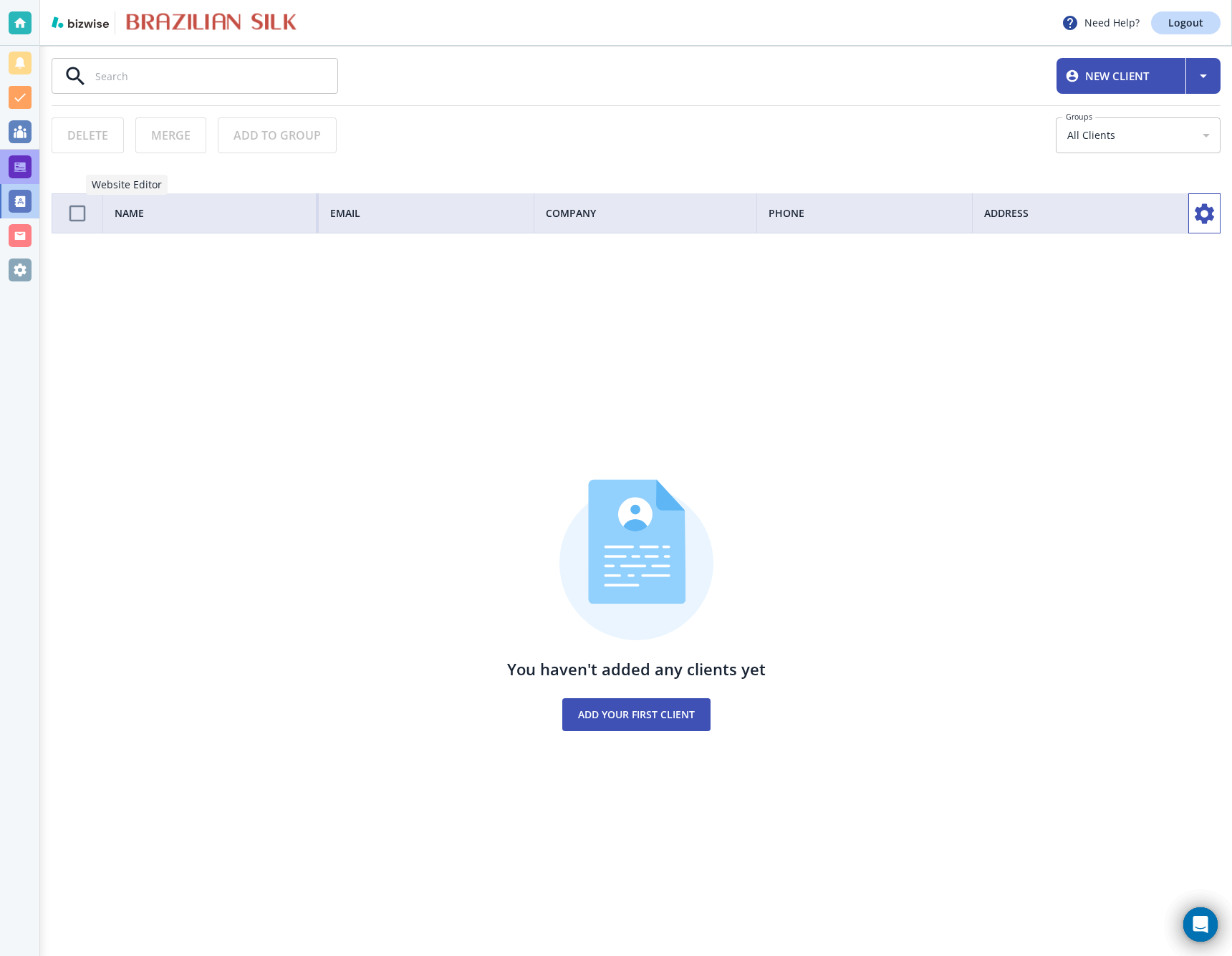
click at [20, 166] on div at bounding box center [19, 167] width 23 height 23
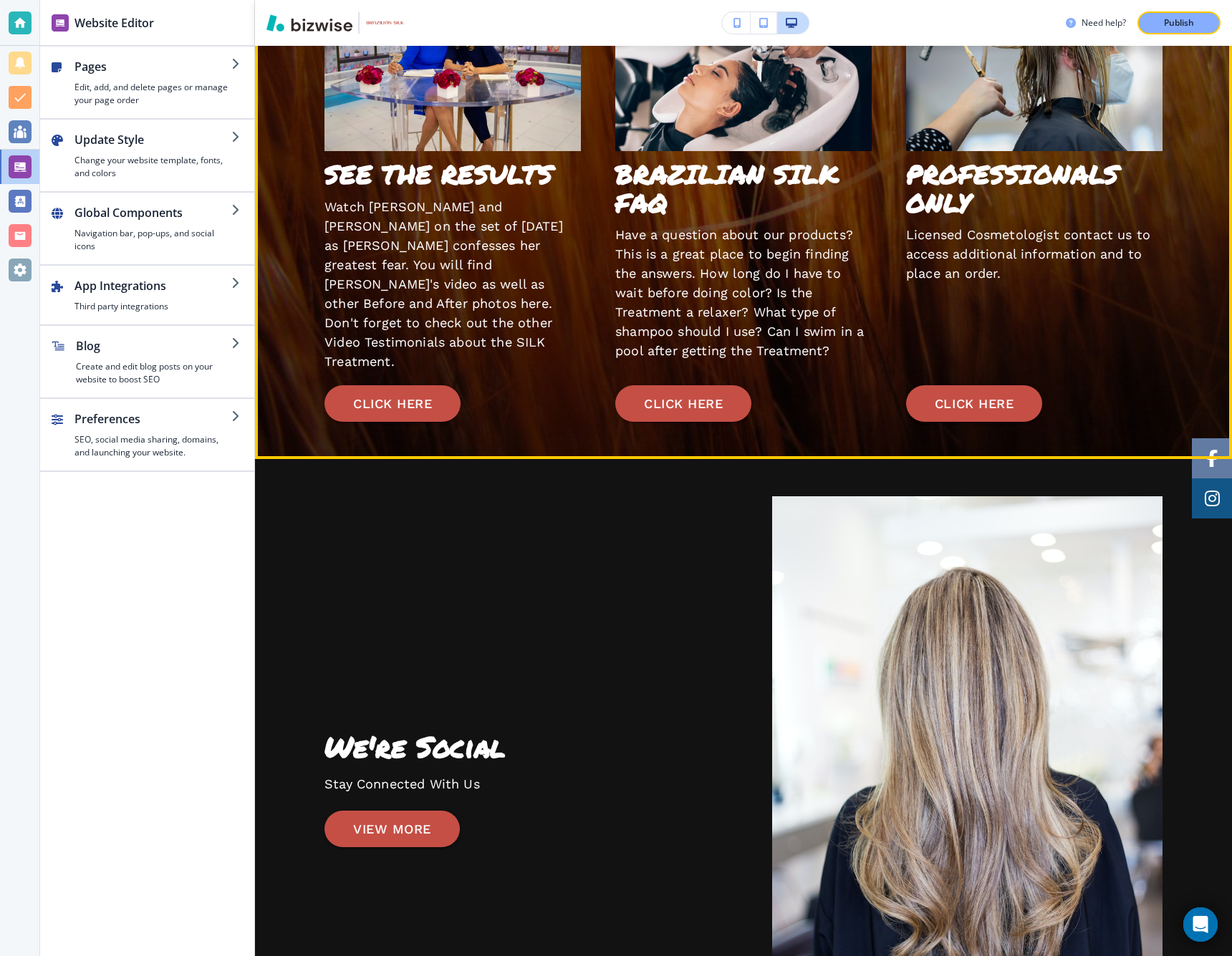
scroll to position [2818, 0]
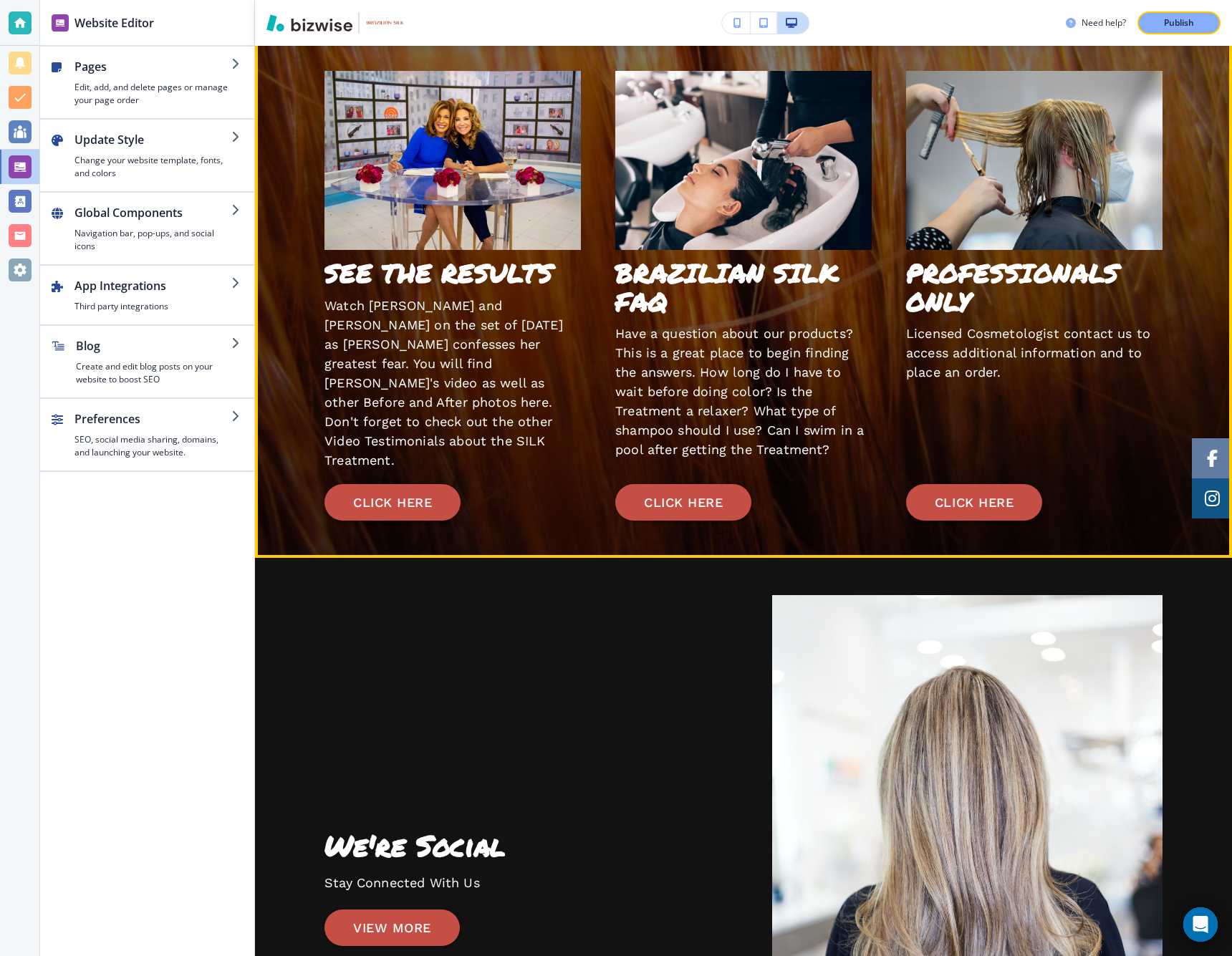
click at [409, 491] on button "CLICK HERE" at bounding box center [392, 502] width 137 height 38
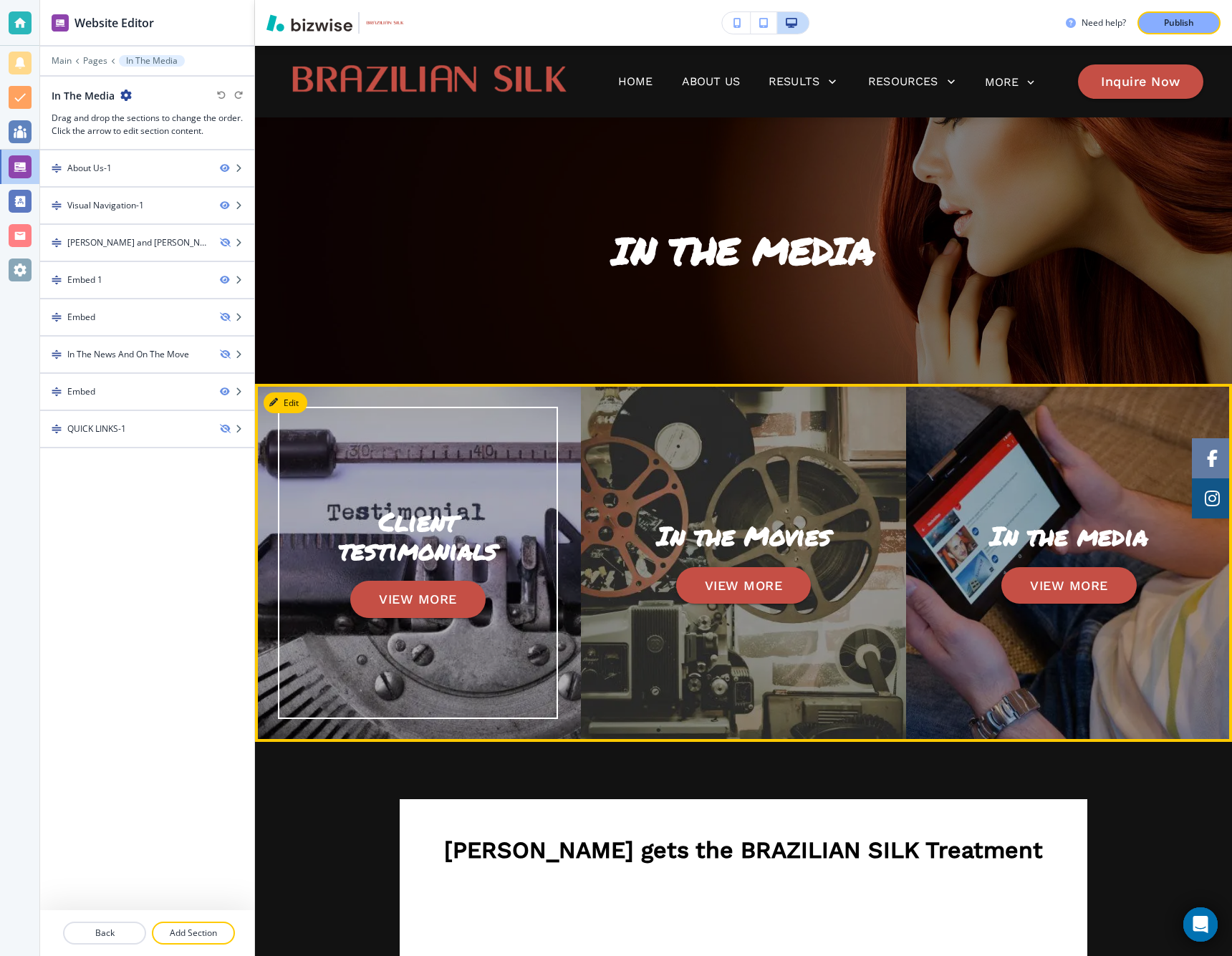
scroll to position [0, 0]
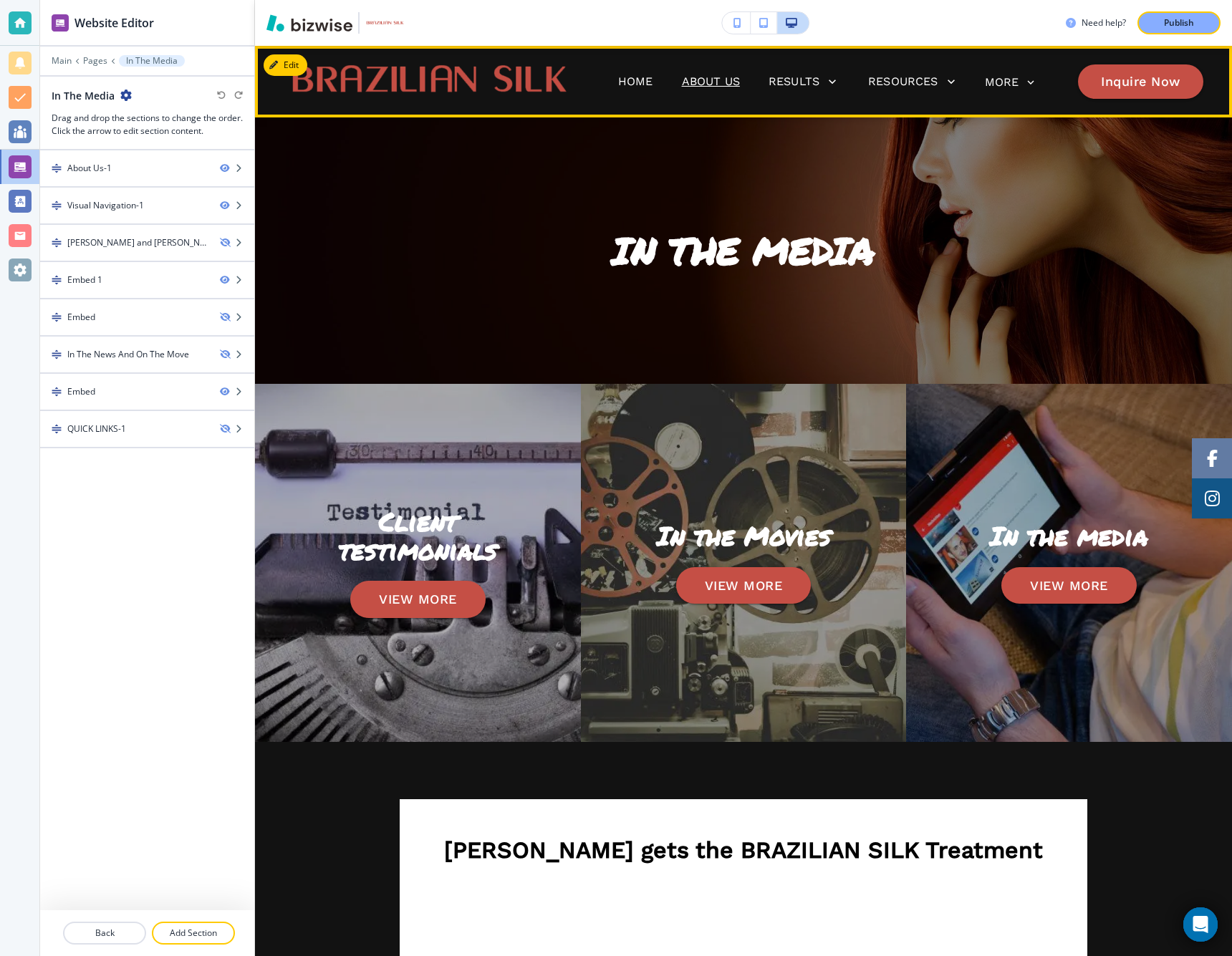
click at [720, 80] on p "About Us" at bounding box center [710, 82] width 58 height 17
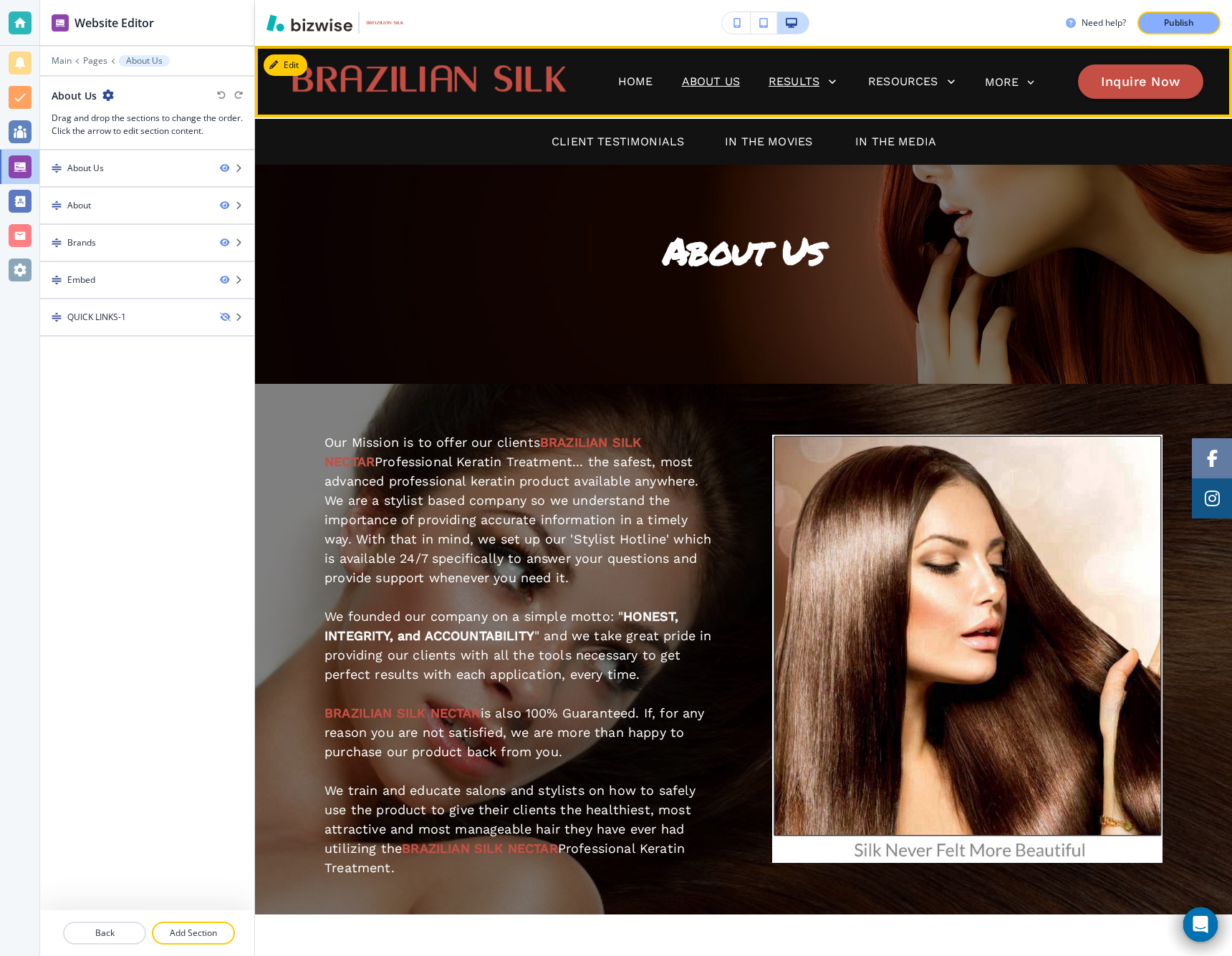
click at [799, 82] on p "Results" at bounding box center [794, 82] width 50 height 17
click at [602, 148] on p "Client Testimonials" at bounding box center [618, 141] width 133 height 17
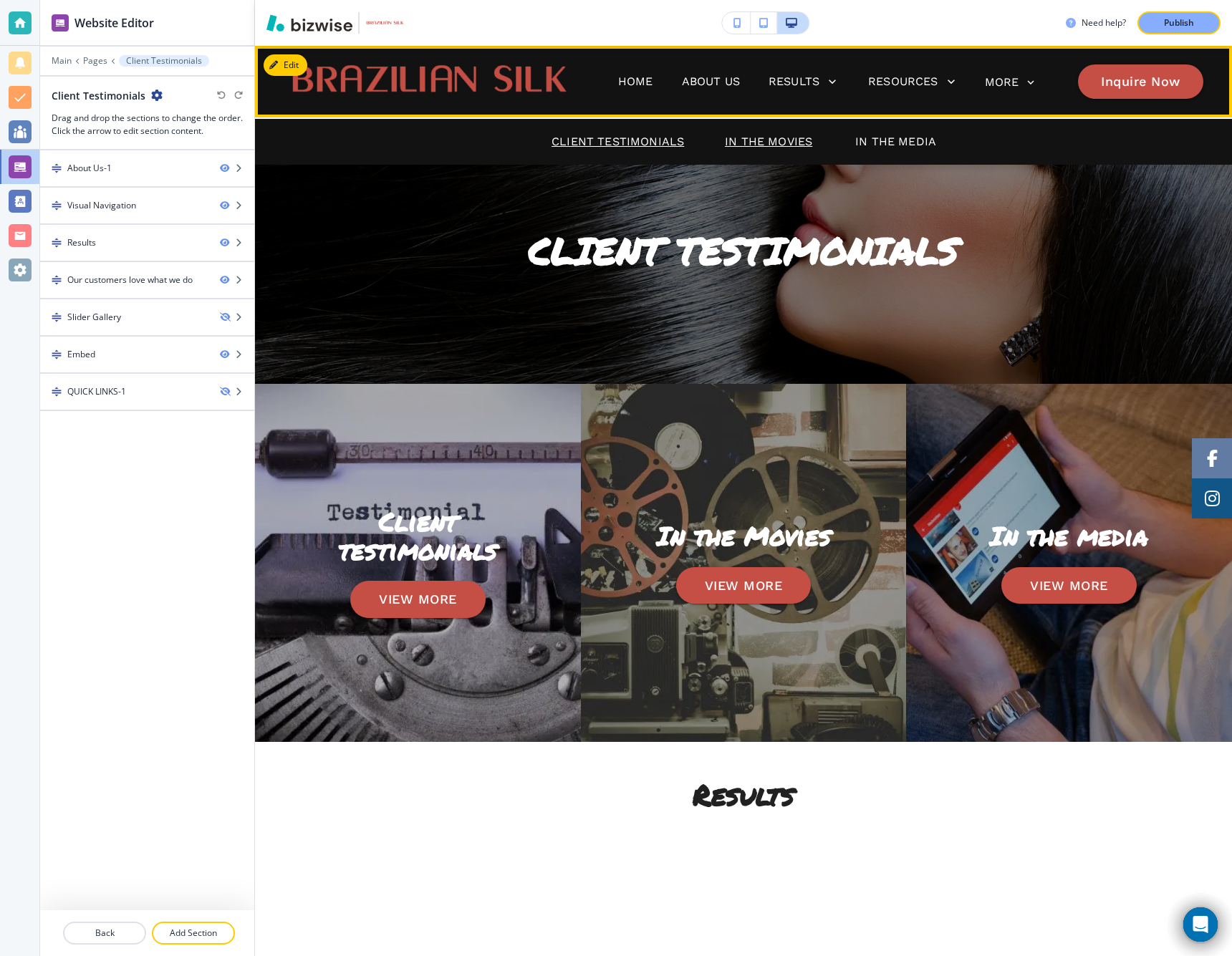
click at [770, 142] on p "In The Movies" at bounding box center [768, 141] width 87 height 17
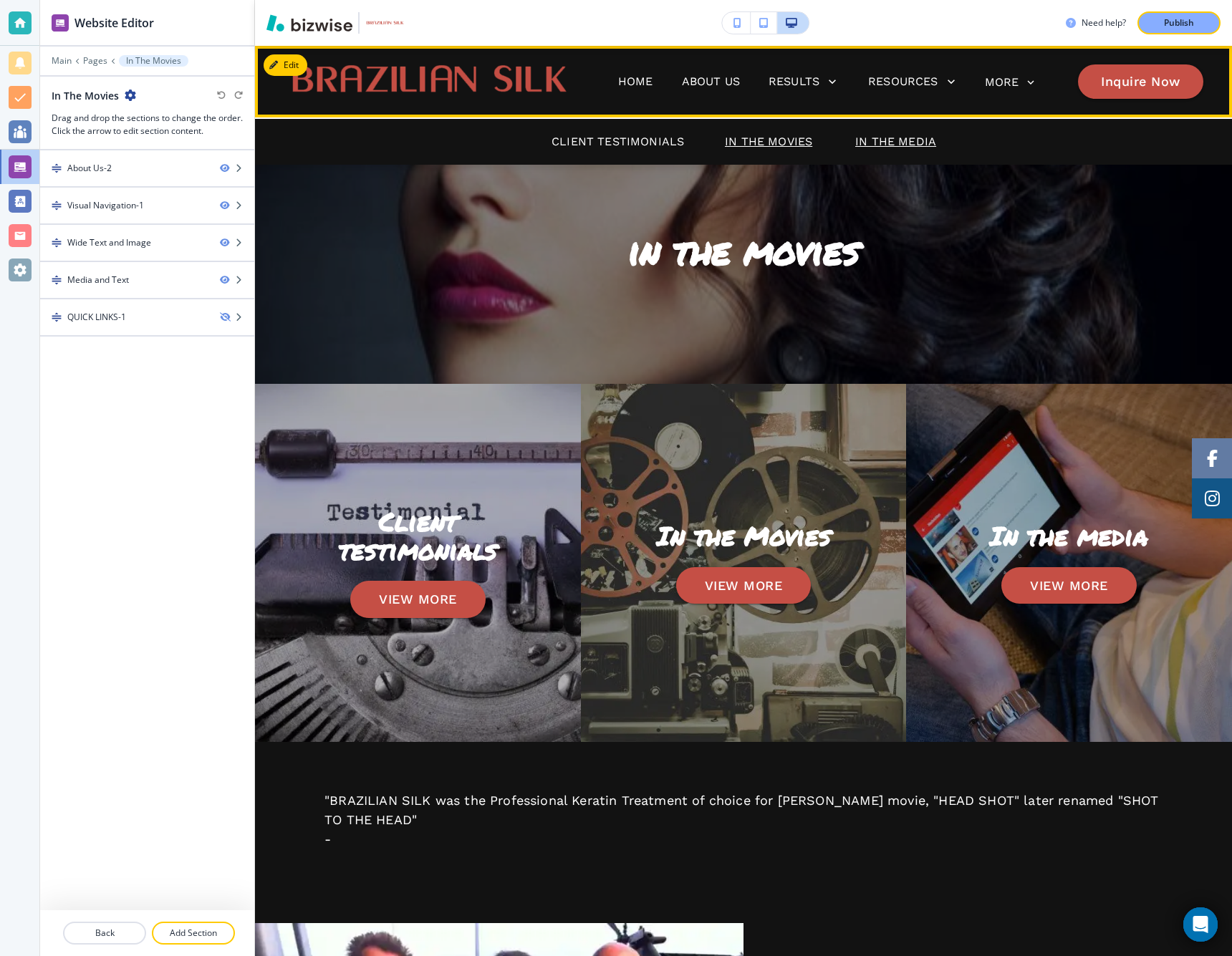
click at [896, 147] on p "In The Media" at bounding box center [896, 141] width 81 height 17
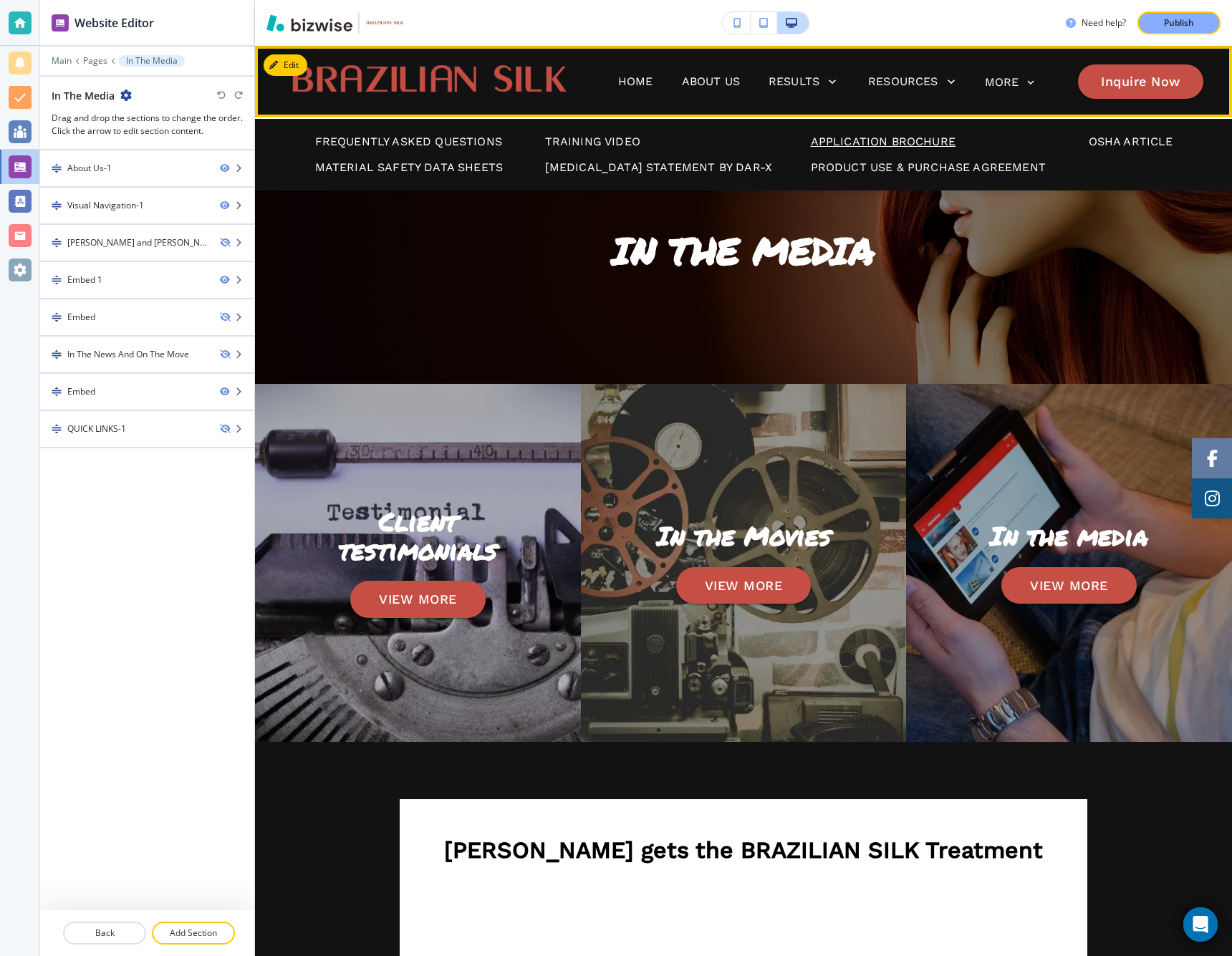
click at [842, 141] on p "Application Brochure" at bounding box center [884, 141] width 145 height 17
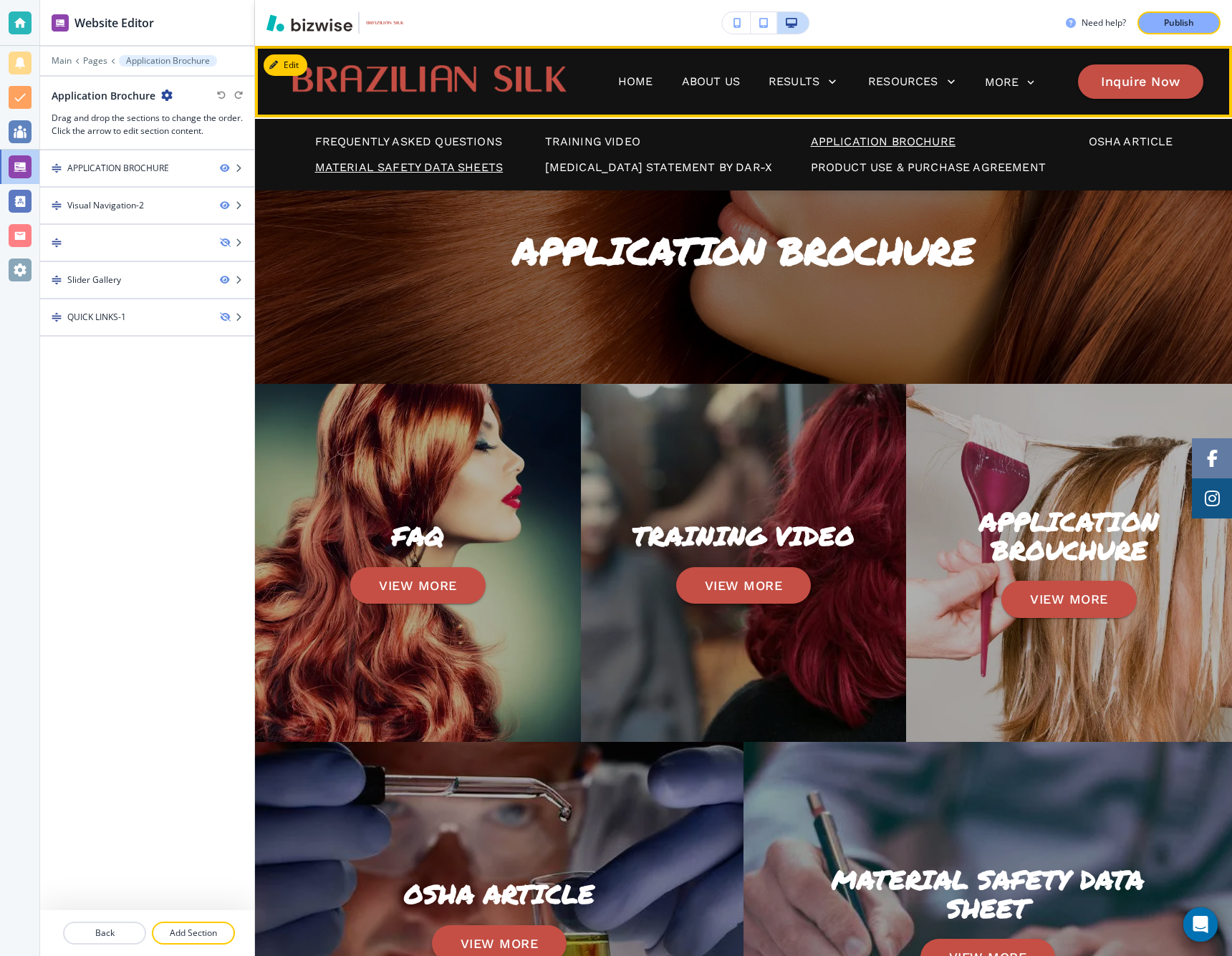
scroll to position [1, 0]
